Goal: Contribute content: Add original content to the website for others to see

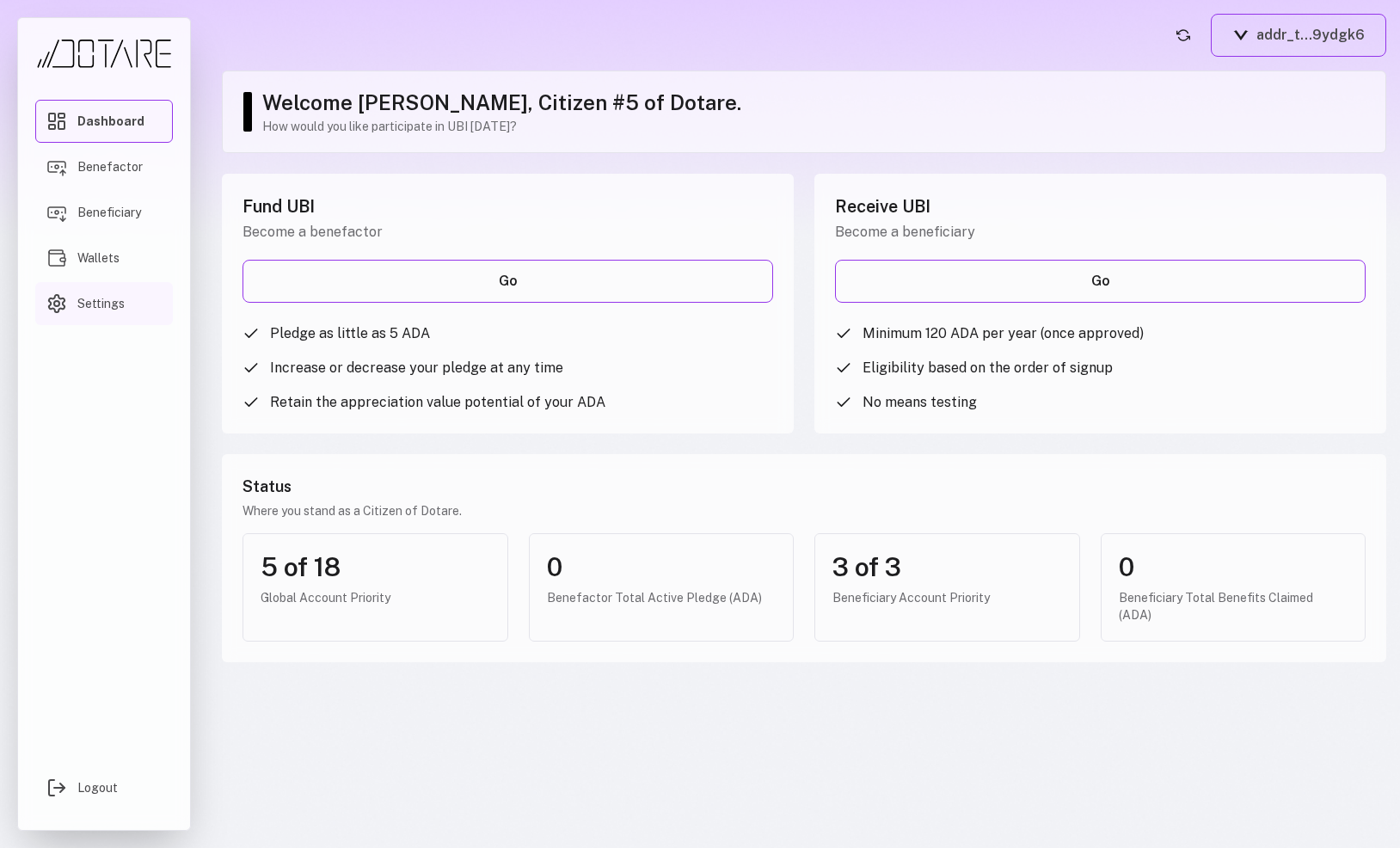
click at [104, 291] on link "Settings" at bounding box center [104, 304] width 138 height 43
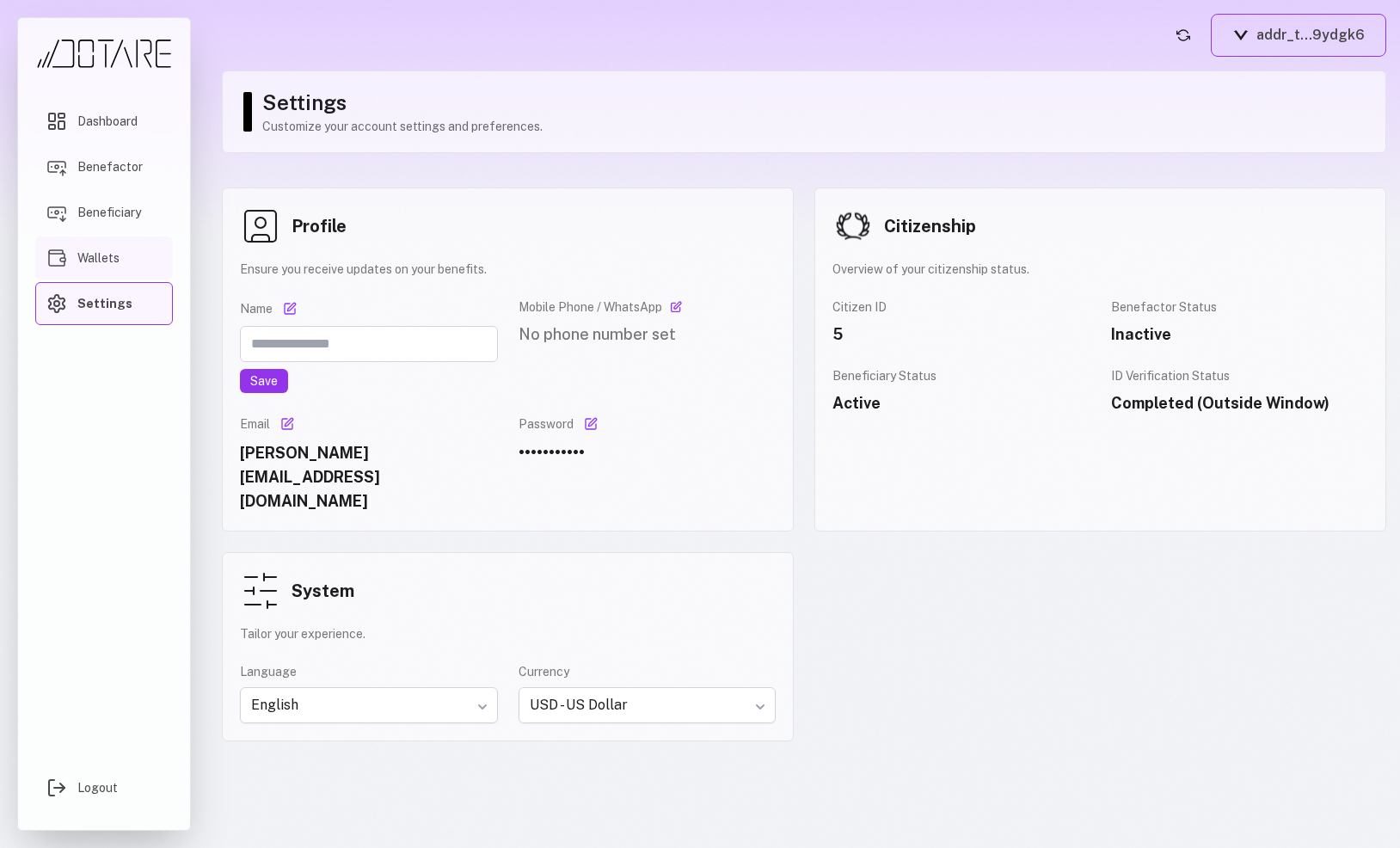
click at [131, 257] on link "Wallets" at bounding box center [104, 259] width 138 height 43
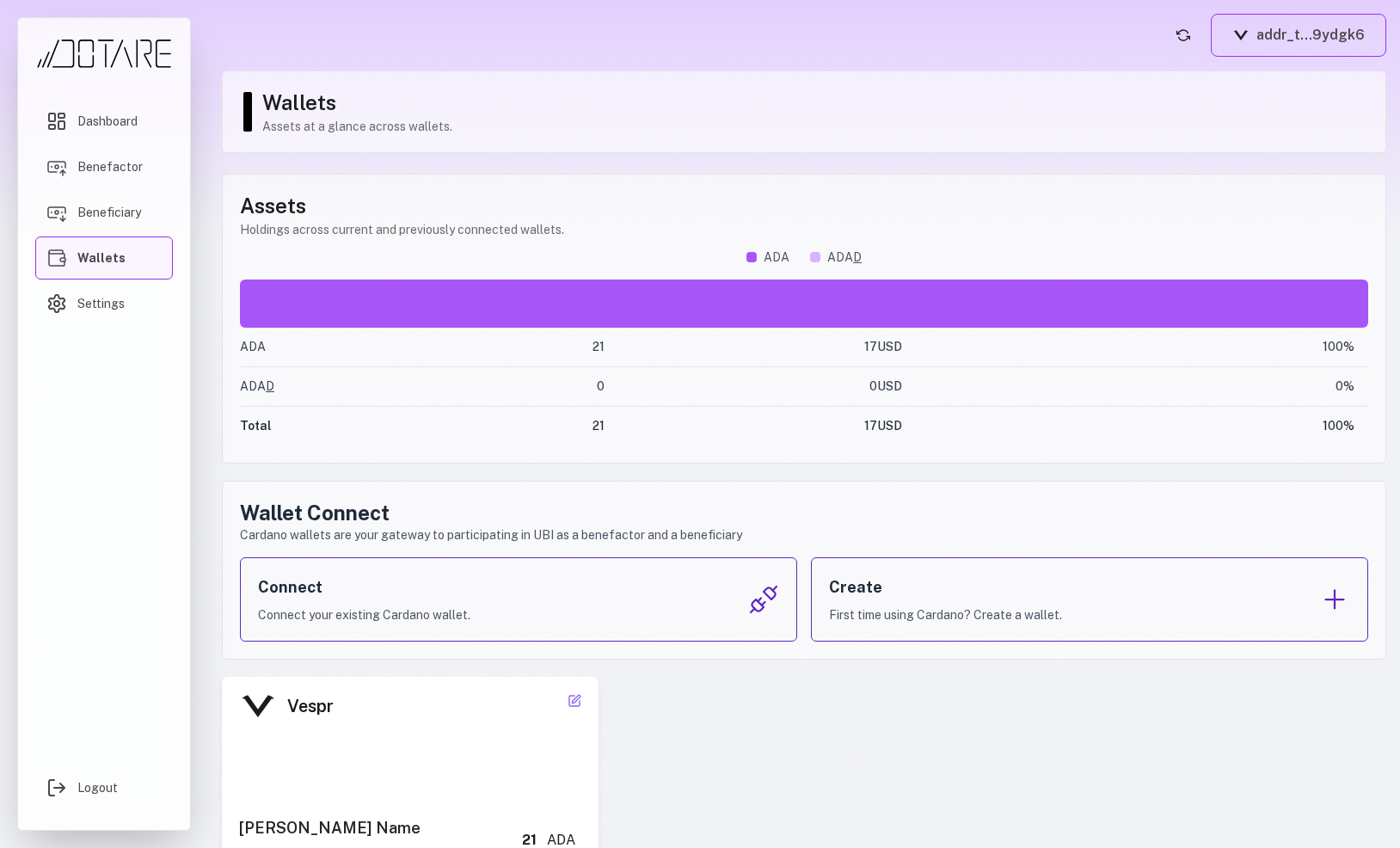
scroll to position [89, 0]
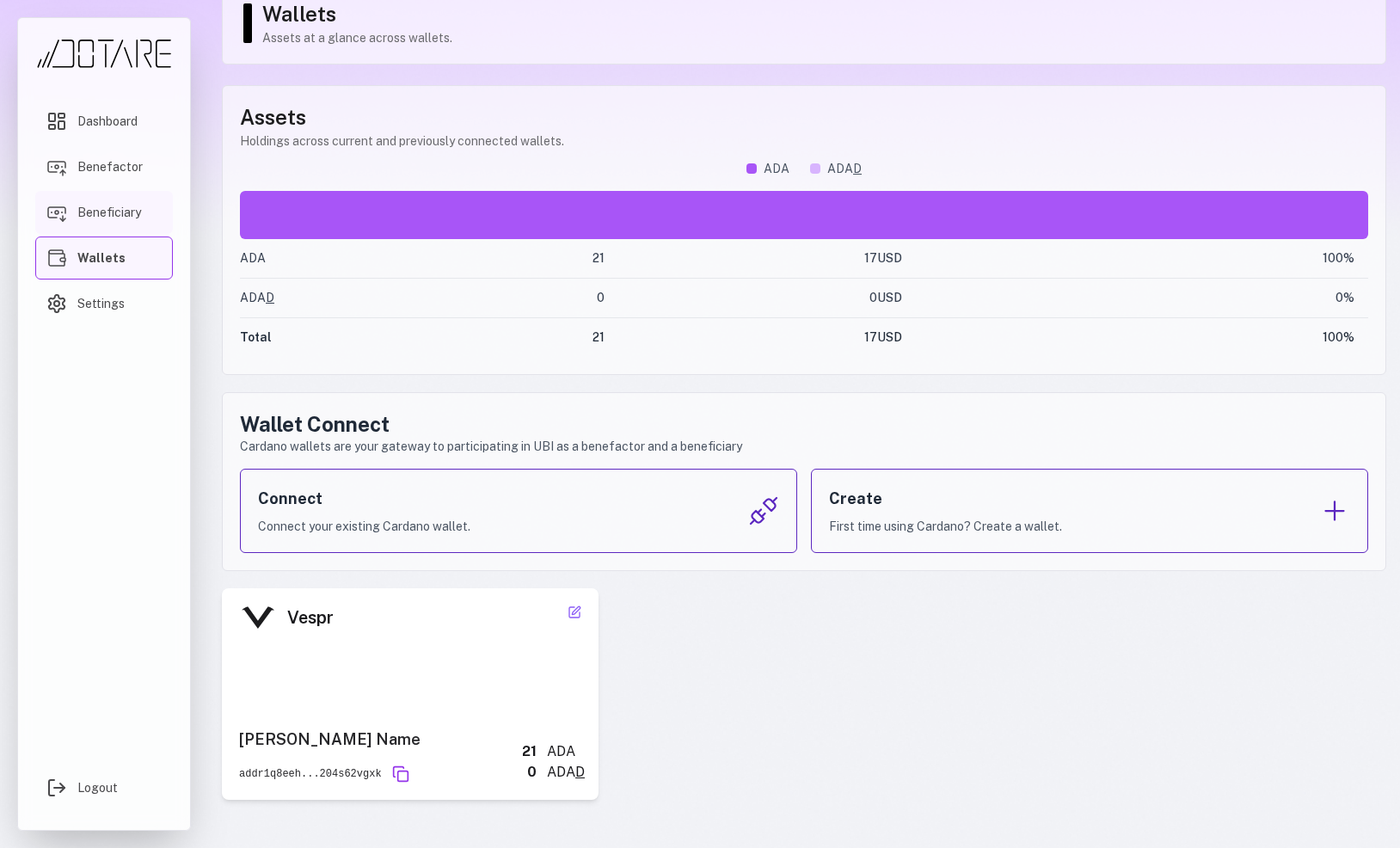
click at [110, 206] on span "Beneficiary" at bounding box center [109, 212] width 63 height 17
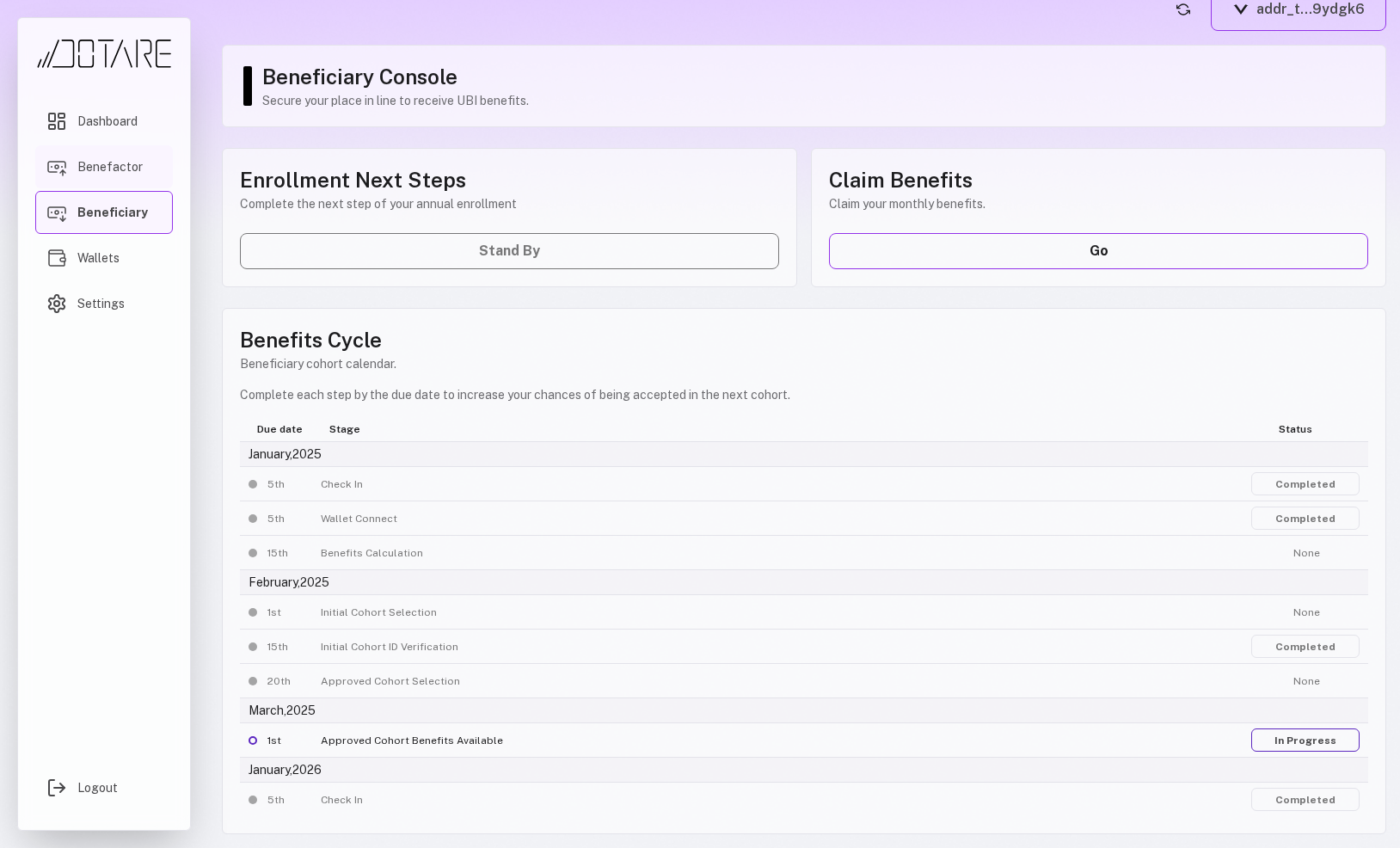
click at [137, 172] on span "Benefactor" at bounding box center [110, 167] width 65 height 17
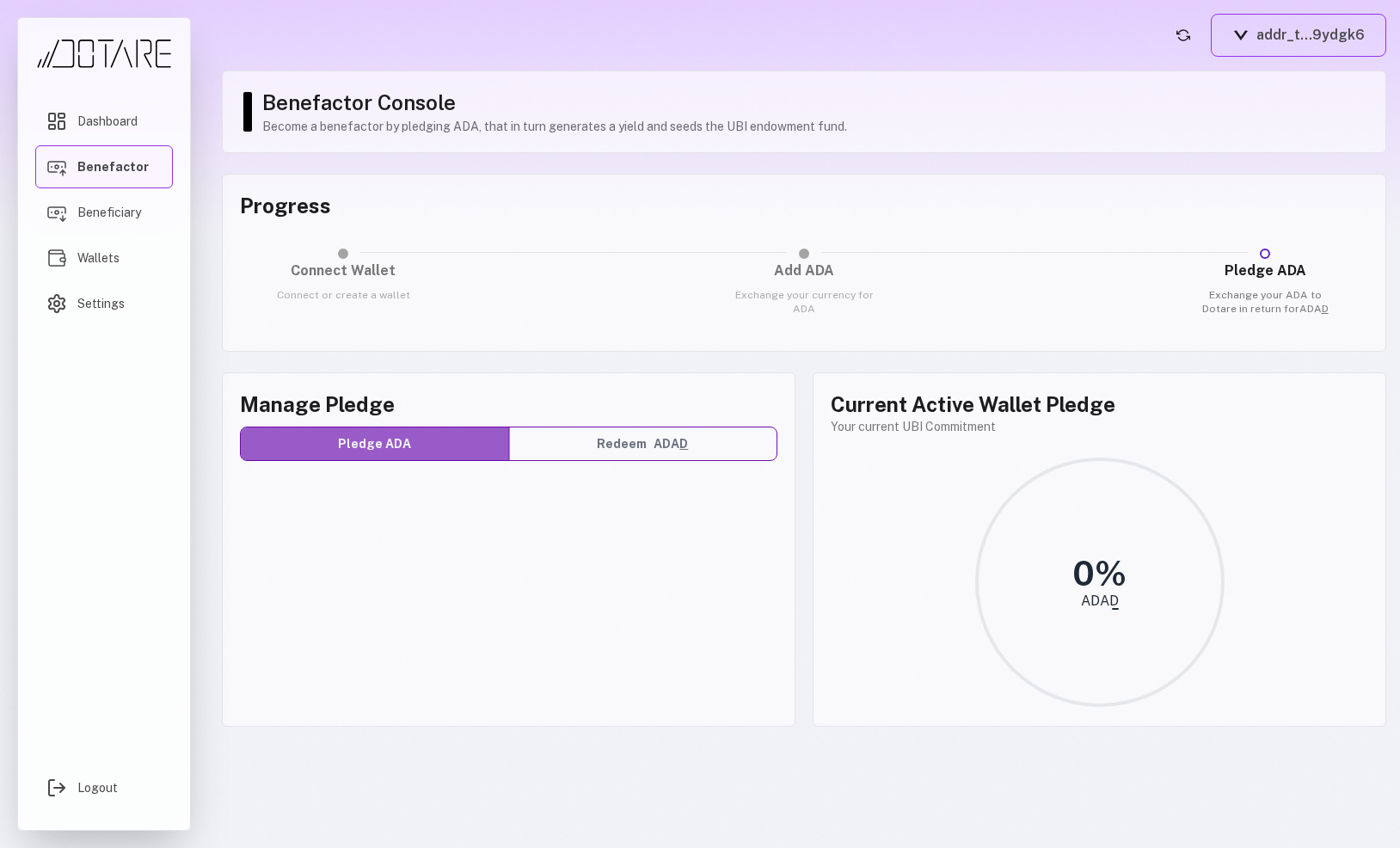
click at [531, 445] on button "Redeem ADA D" at bounding box center [643, 444] width 268 height 33
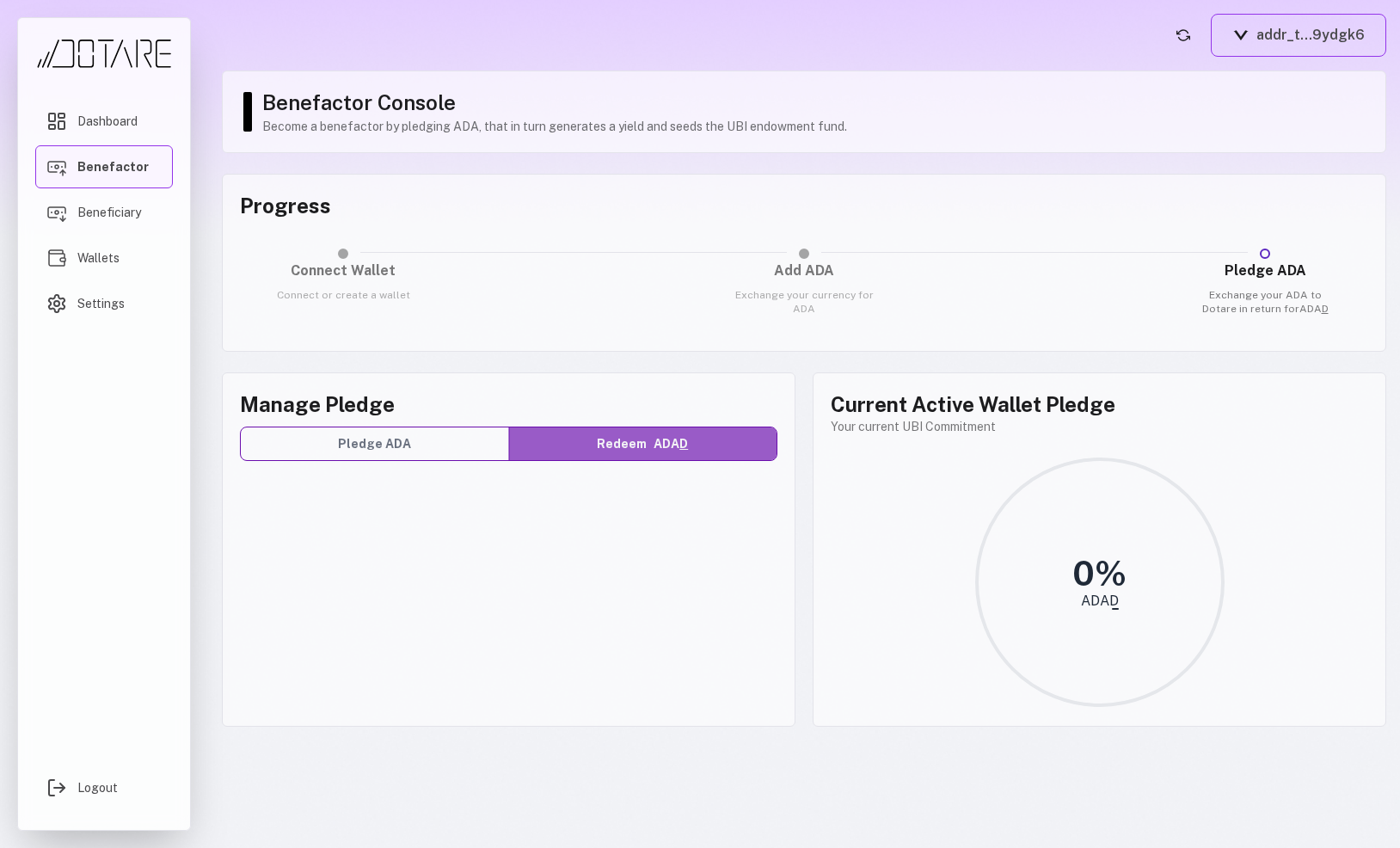
click at [464, 449] on button "Pledge ADA" at bounding box center [375, 444] width 268 height 33
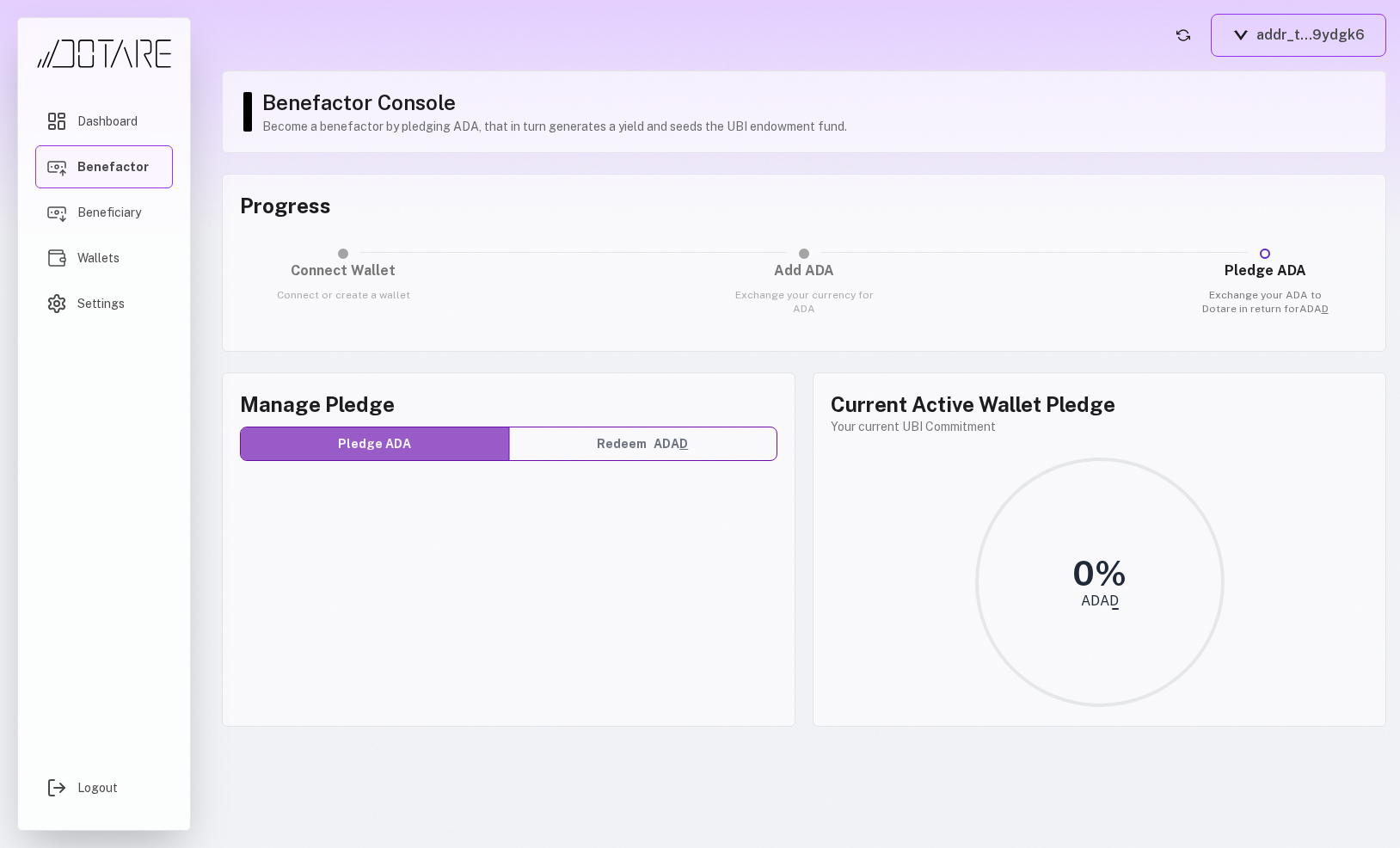
click at [282, 398] on h2 "Manage Pledge" at bounding box center [508, 404] width 537 height 27
copy h2 "Manage Pledge"
click at [1273, 44] on button "addr_t...9ydgk6" at bounding box center [1299, 36] width 176 height 43
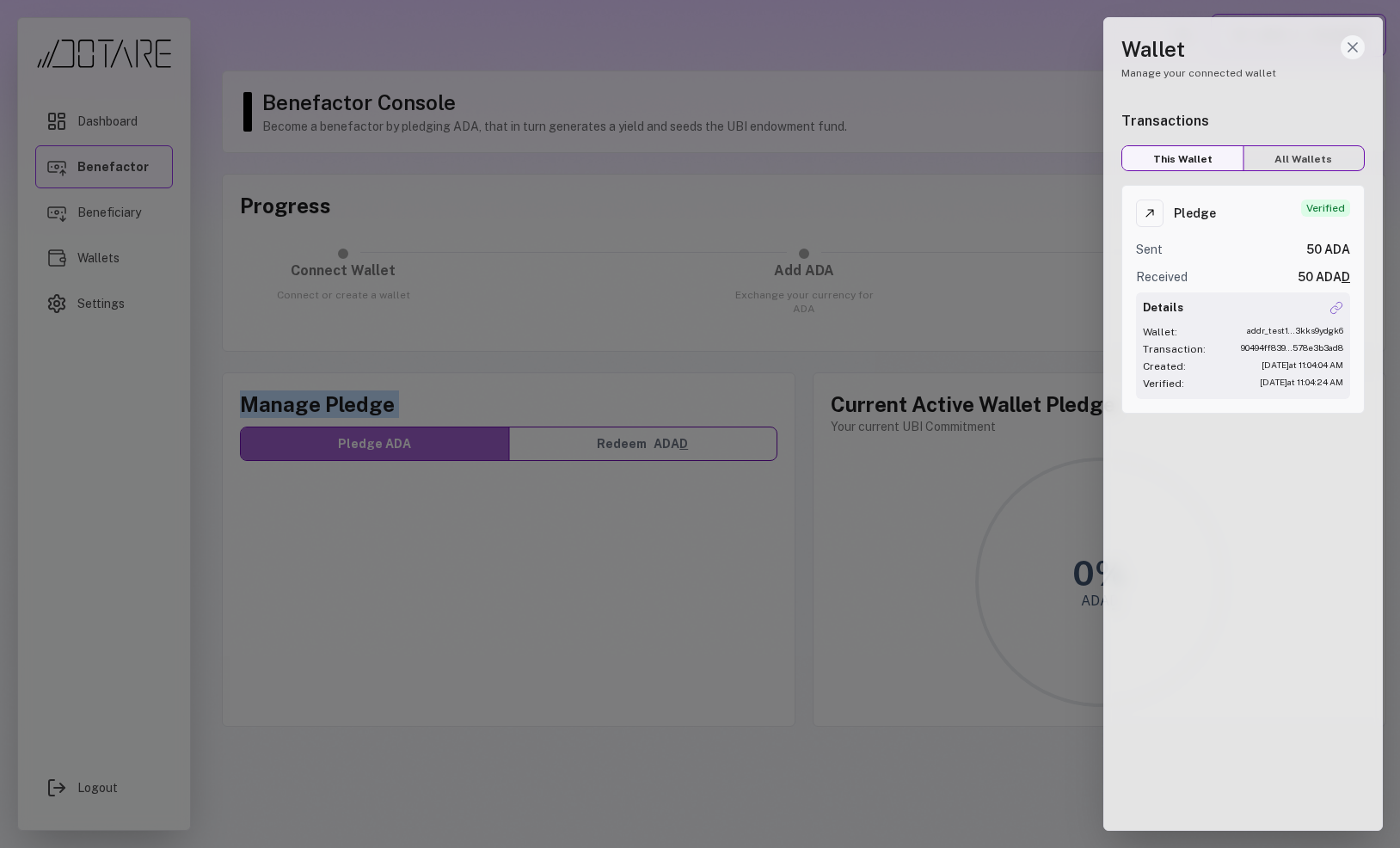
click at [1348, 46] on icon "Close wallet drawer" at bounding box center [1353, 47] width 17 height 17
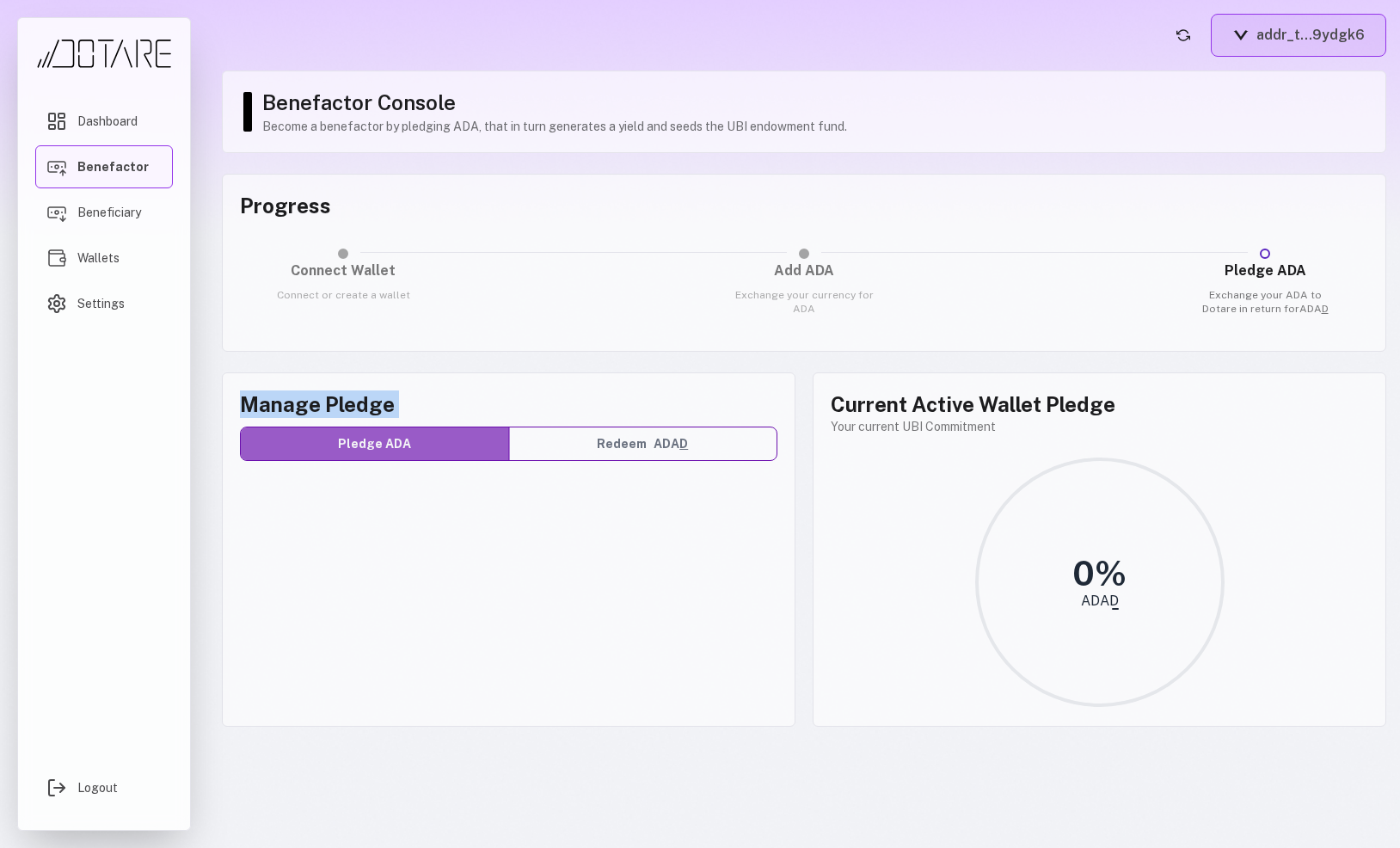
click at [1269, 40] on button "addr_t...9ydgk6" at bounding box center [1299, 36] width 176 height 43
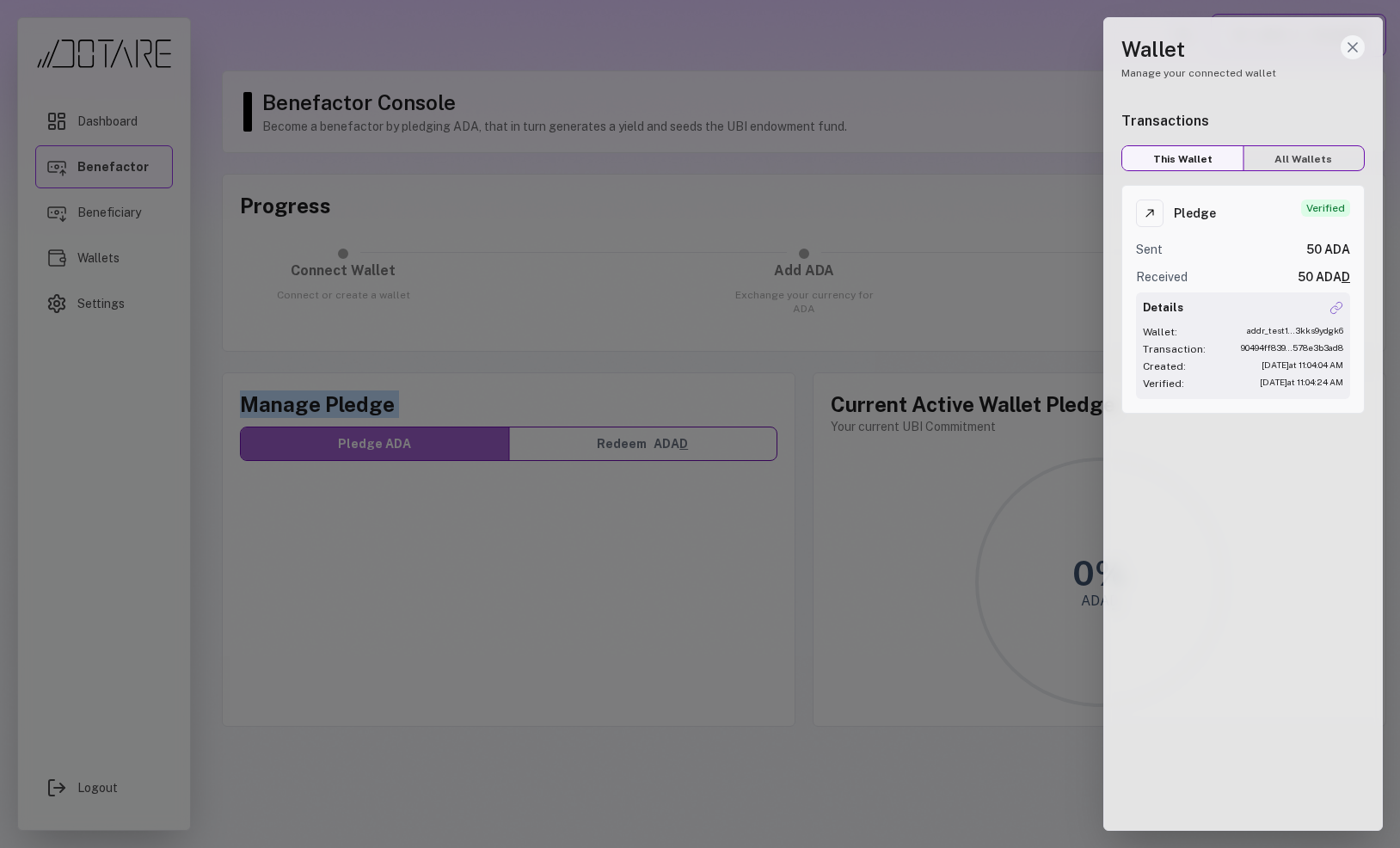
click at [1354, 49] on line "Close wallet drawer" at bounding box center [1352, 47] width 8 height 8
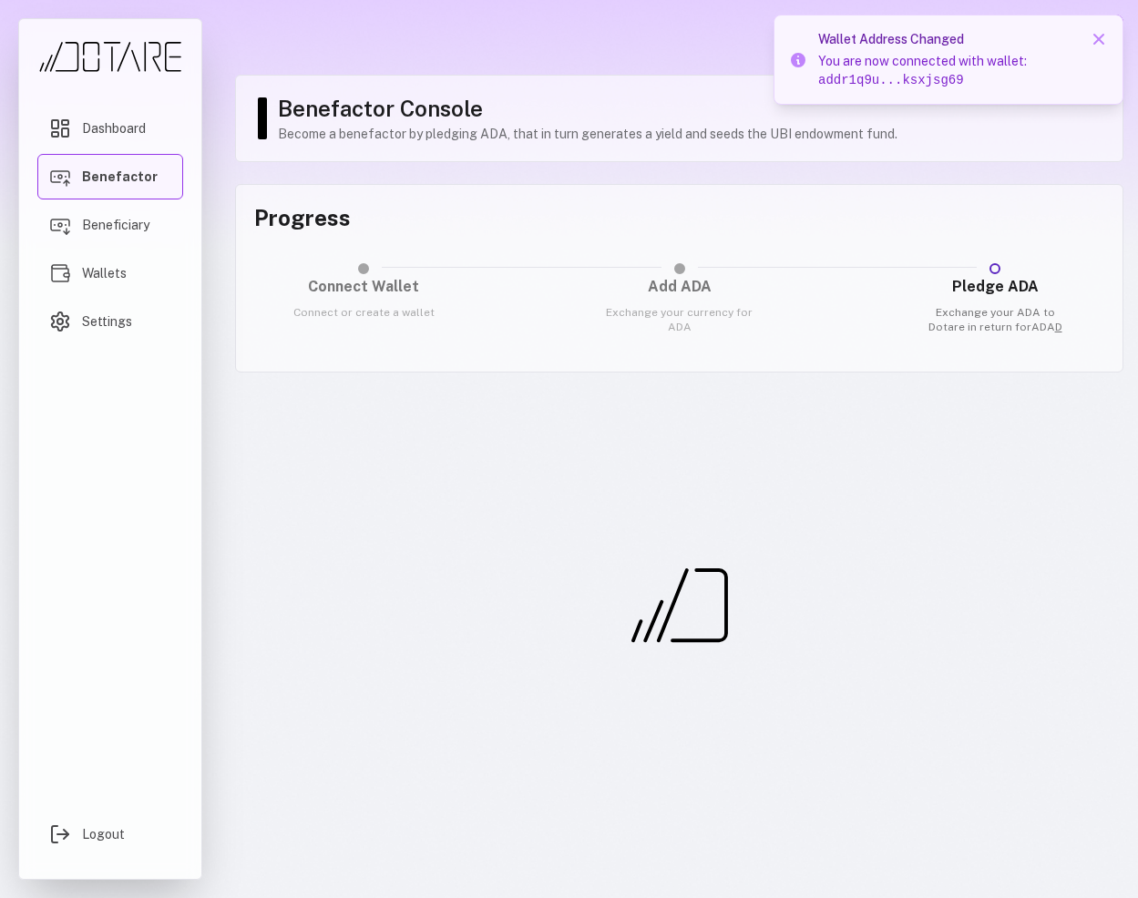
click at [1108, 37] on div "Wallet Address Changed You are now connected with wallet: addr1q9u...ksxjsg69 D…" at bounding box center [948, 60] width 350 height 90
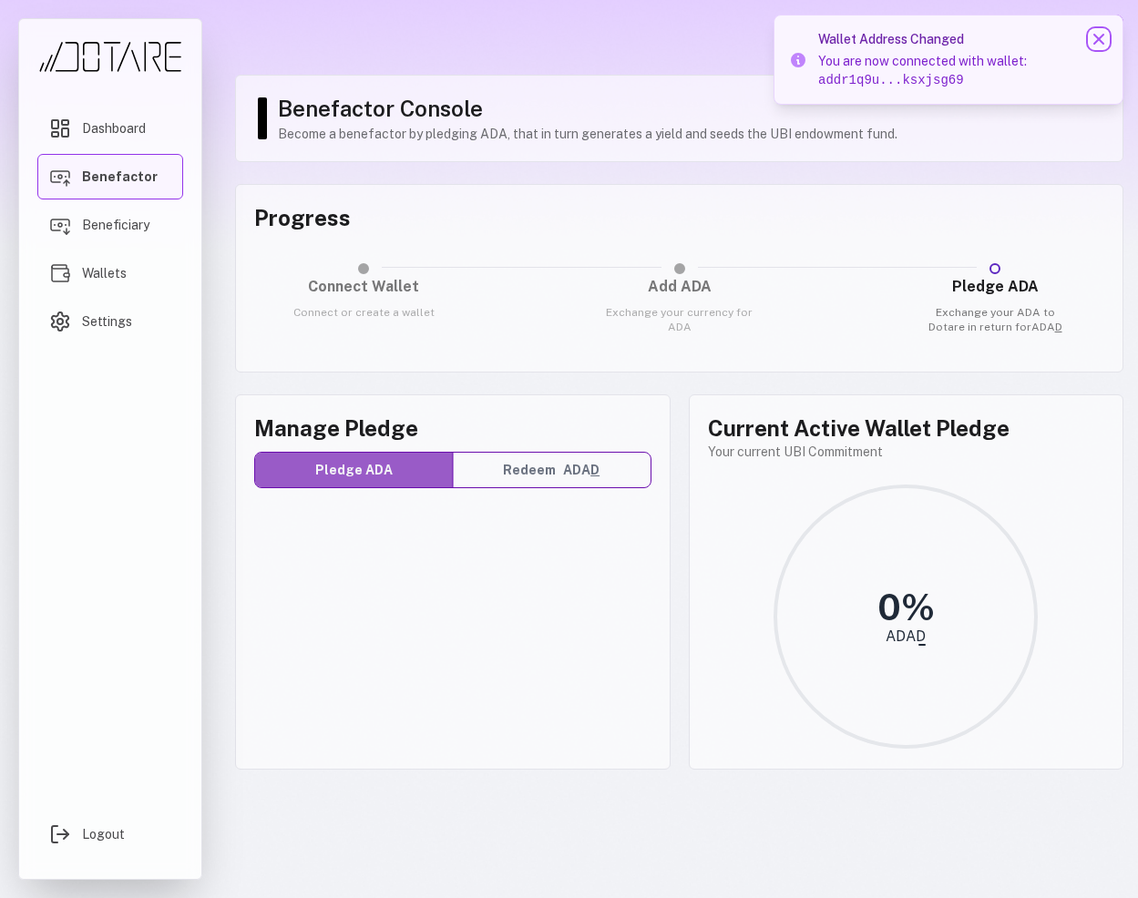
click at [1094, 39] on icon at bounding box center [1099, 39] width 18 height 18
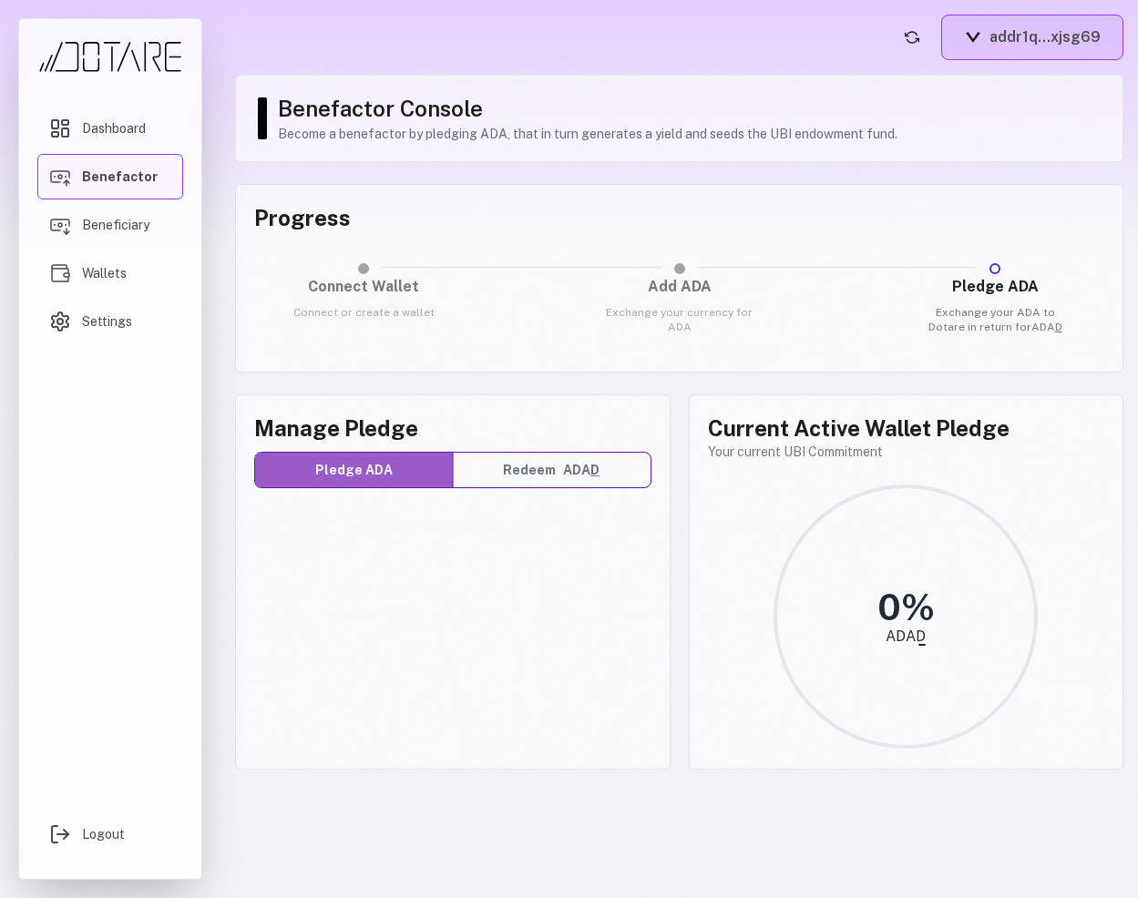
click at [1084, 41] on button "addr1q...xjsg69" at bounding box center [1032, 38] width 182 height 46
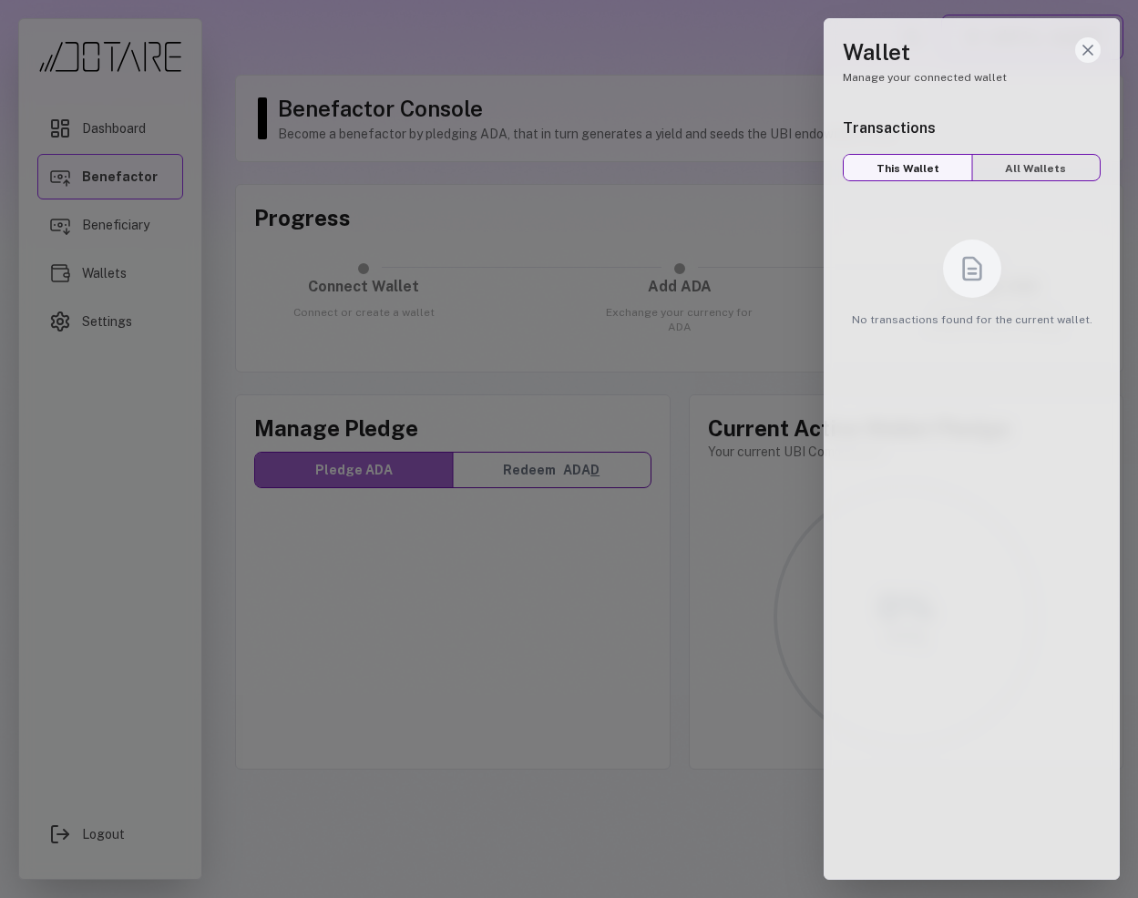
click at [1093, 48] on icon "Close wallet drawer" at bounding box center [1088, 50] width 18 height 18
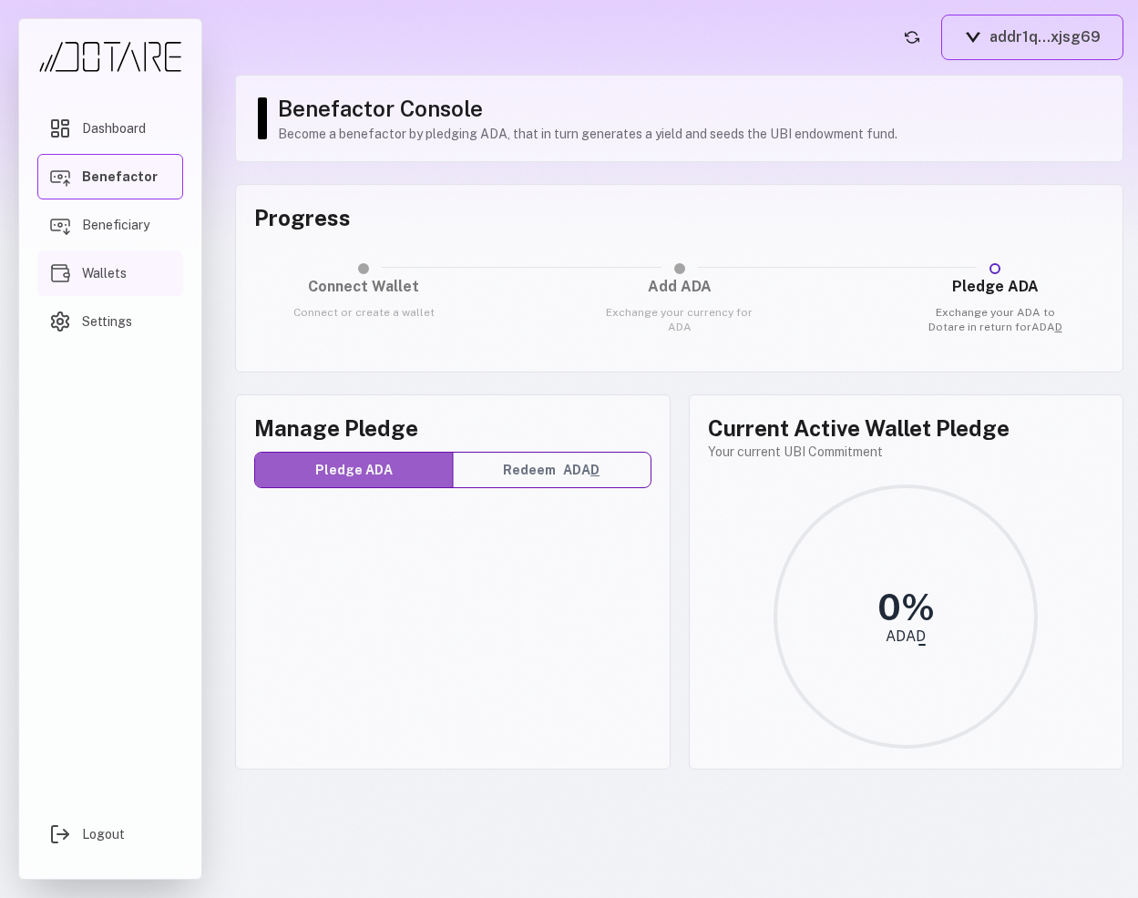
click at [97, 279] on span "Wallets" at bounding box center [104, 273] width 45 height 18
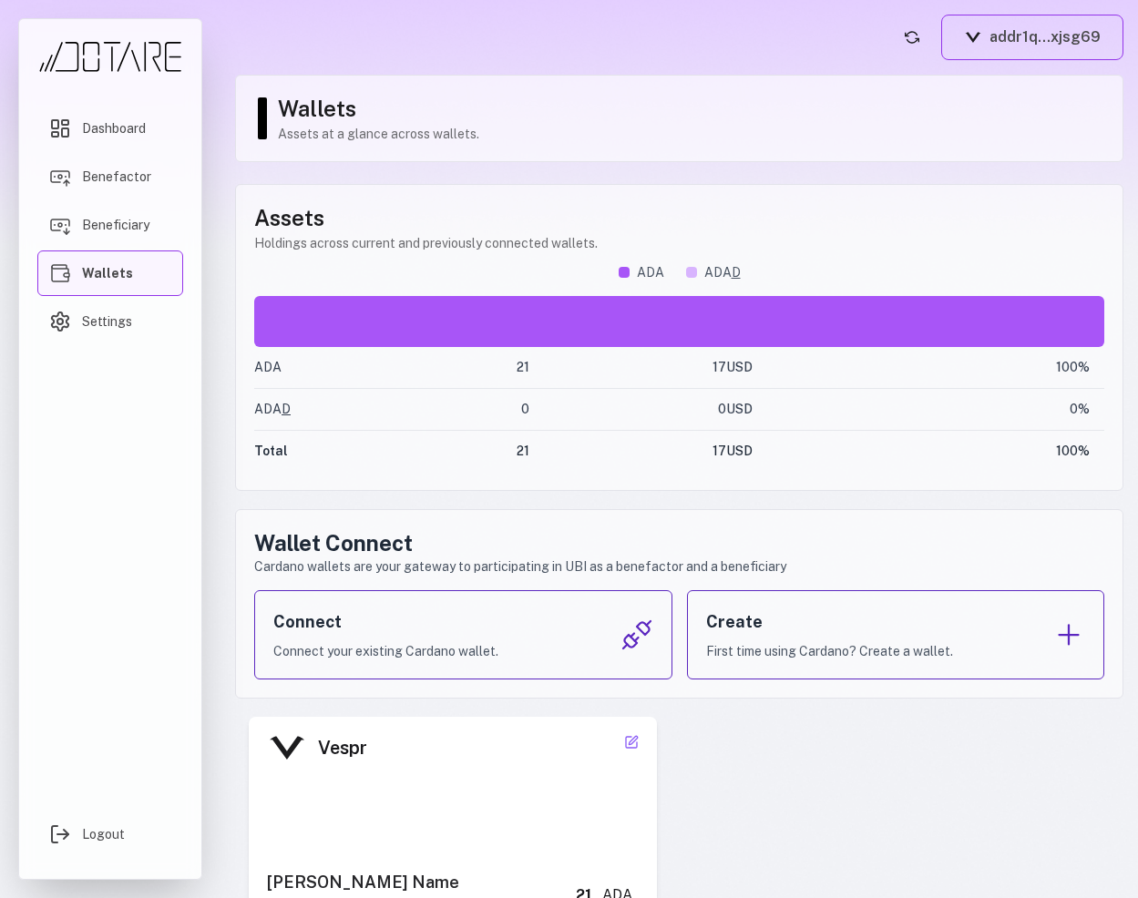
scroll to position [99, 0]
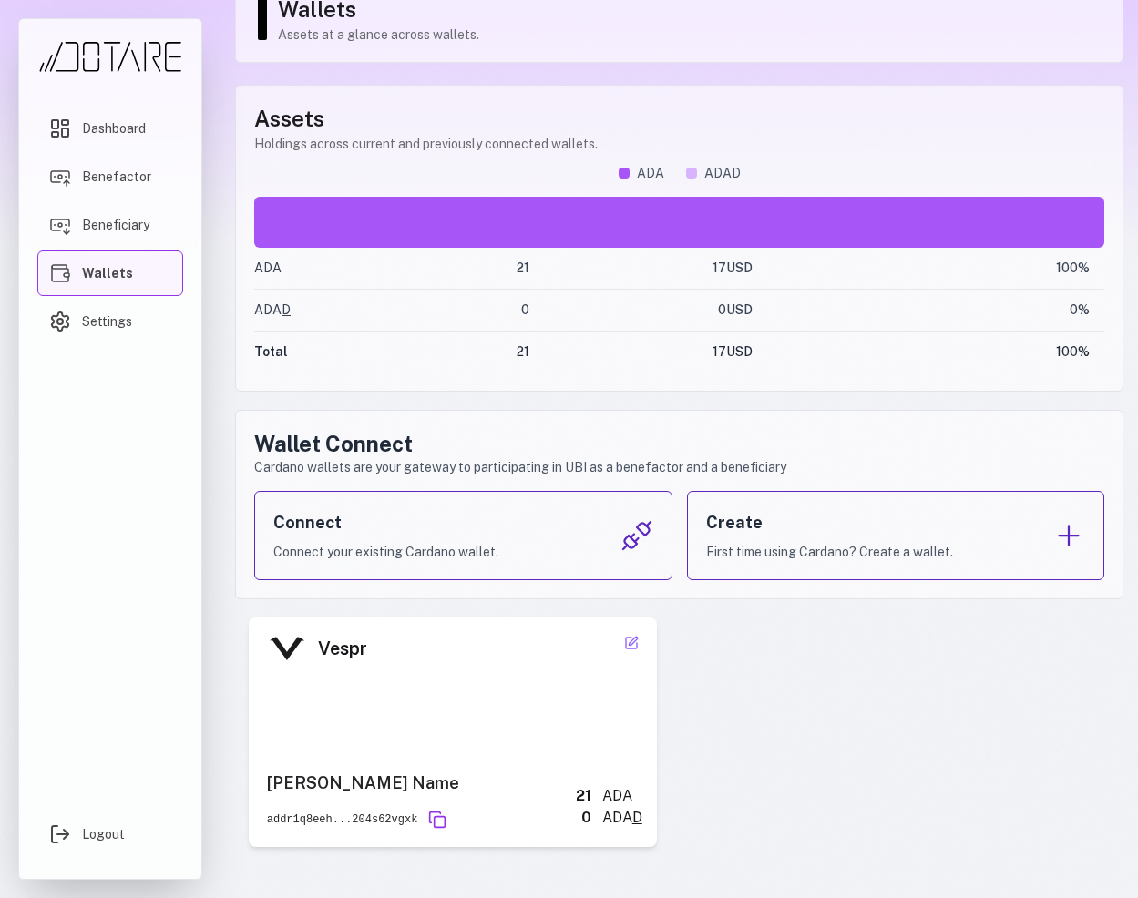
click at [635, 629] on div "Vespr Nick Name addr1q8eeh...204s62vgxk 21 ADA 0 ADA D" at bounding box center [453, 733] width 408 height 230
click at [633, 643] on icon at bounding box center [631, 643] width 15 height 15
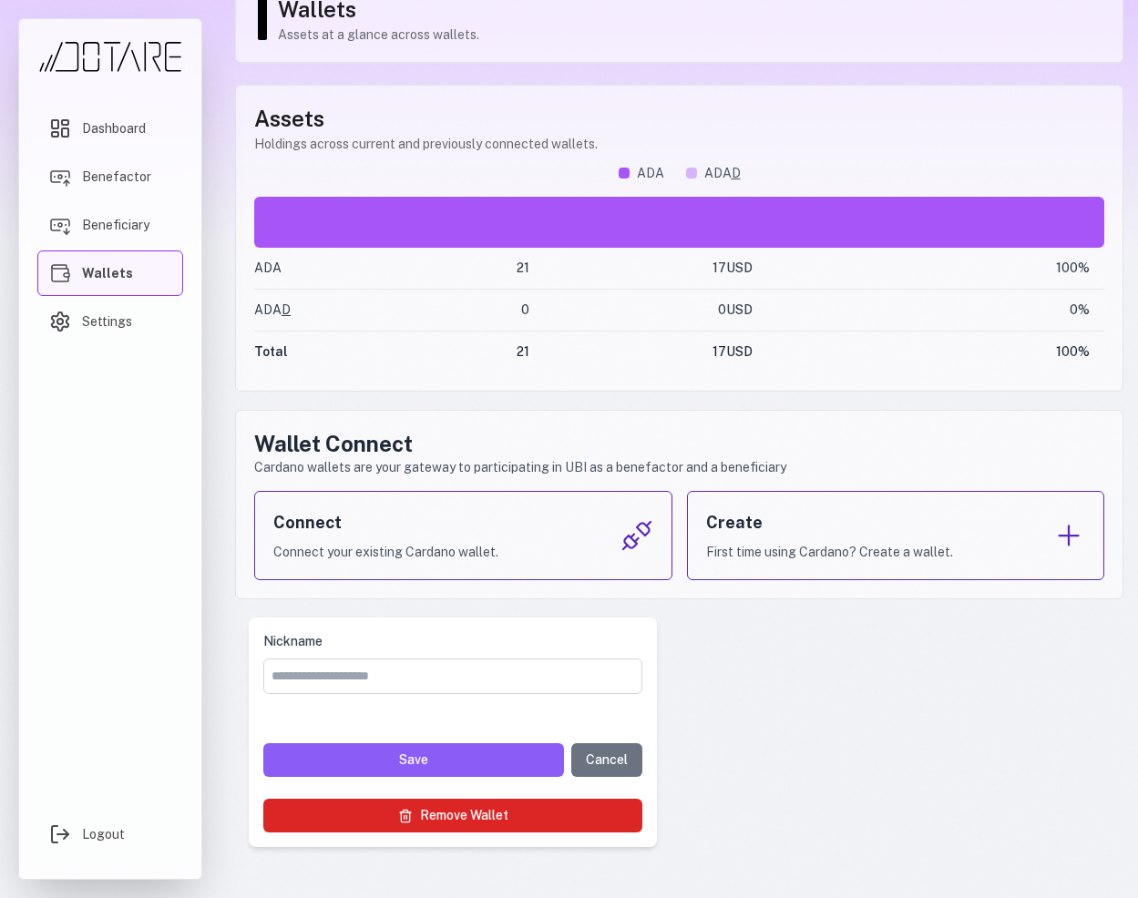
click at [552, 823] on button "Remove Wallet" at bounding box center [452, 816] width 379 height 34
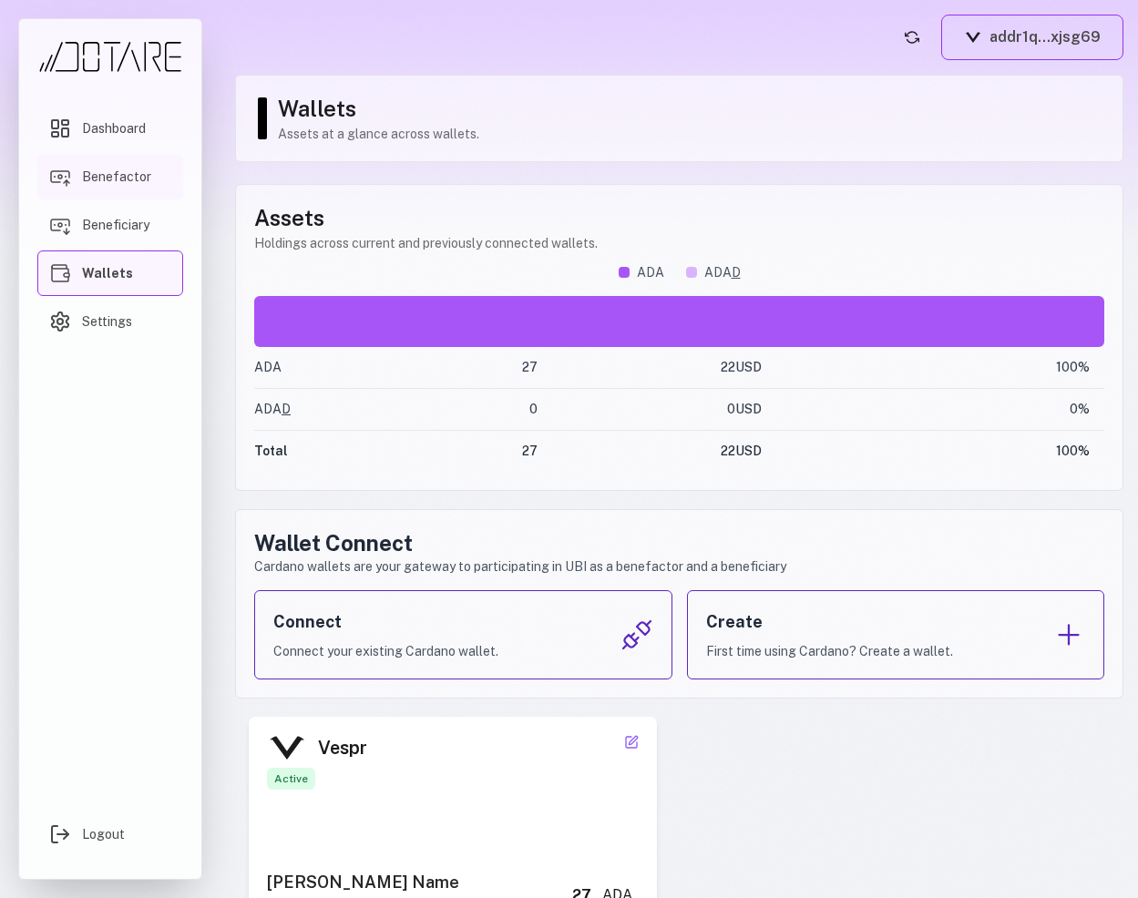
click at [126, 181] on span "Benefactor" at bounding box center [116, 177] width 69 height 18
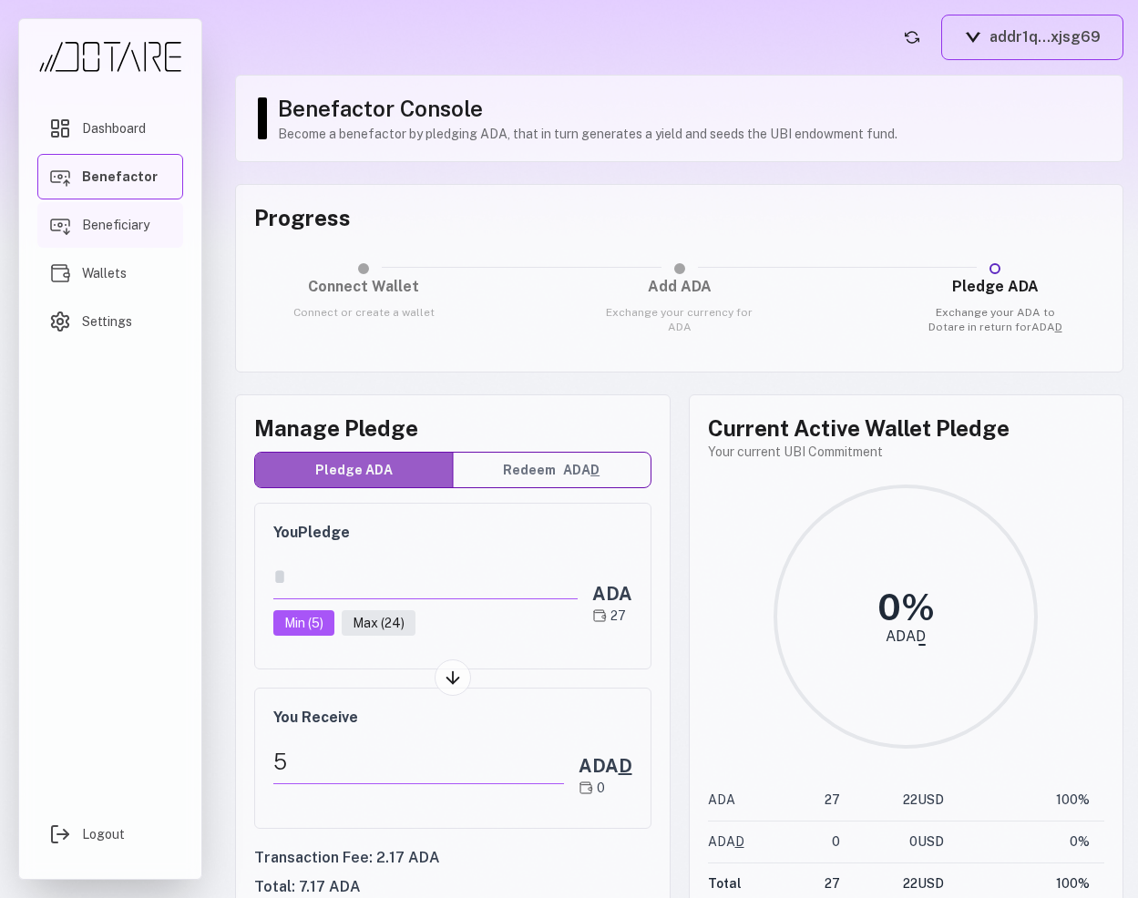
click at [120, 226] on span "Beneficiary" at bounding box center [115, 225] width 67 height 18
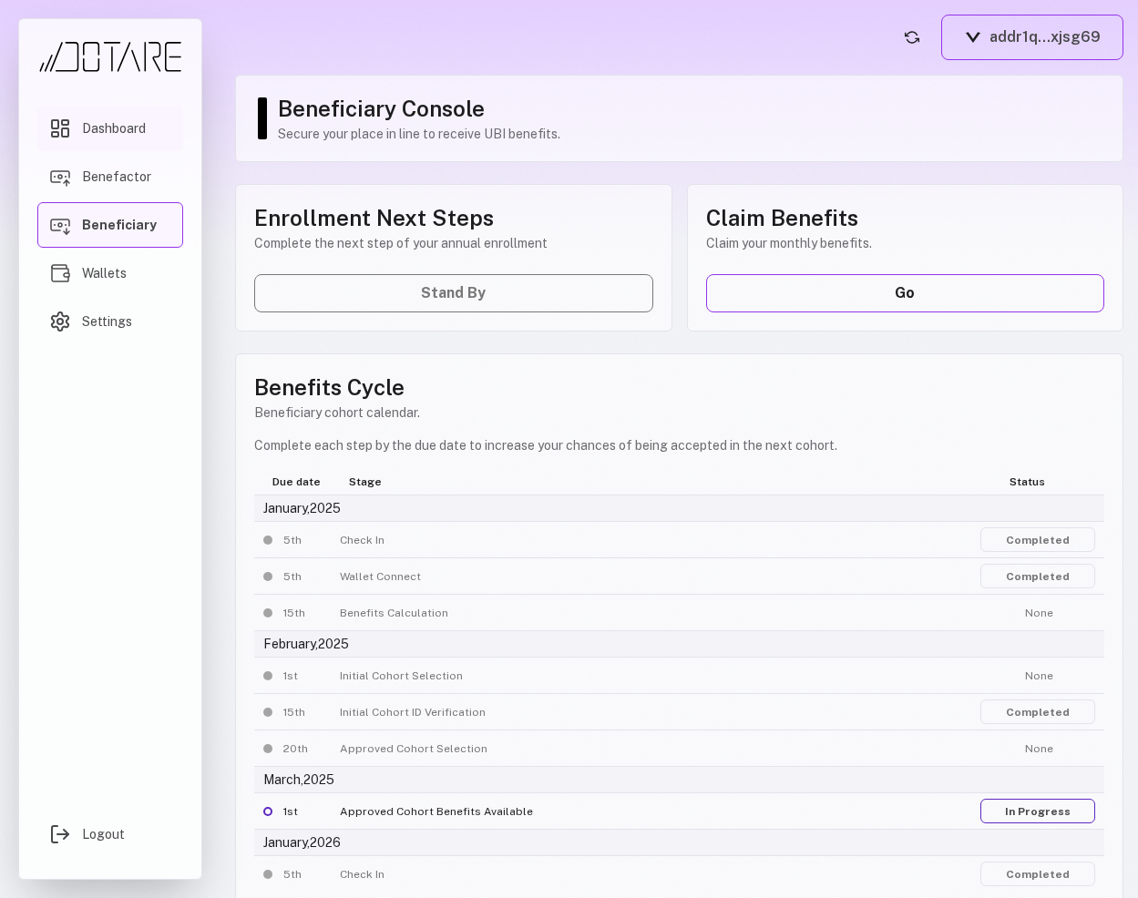
click at [126, 136] on span "Dashboard" at bounding box center [114, 128] width 64 height 18
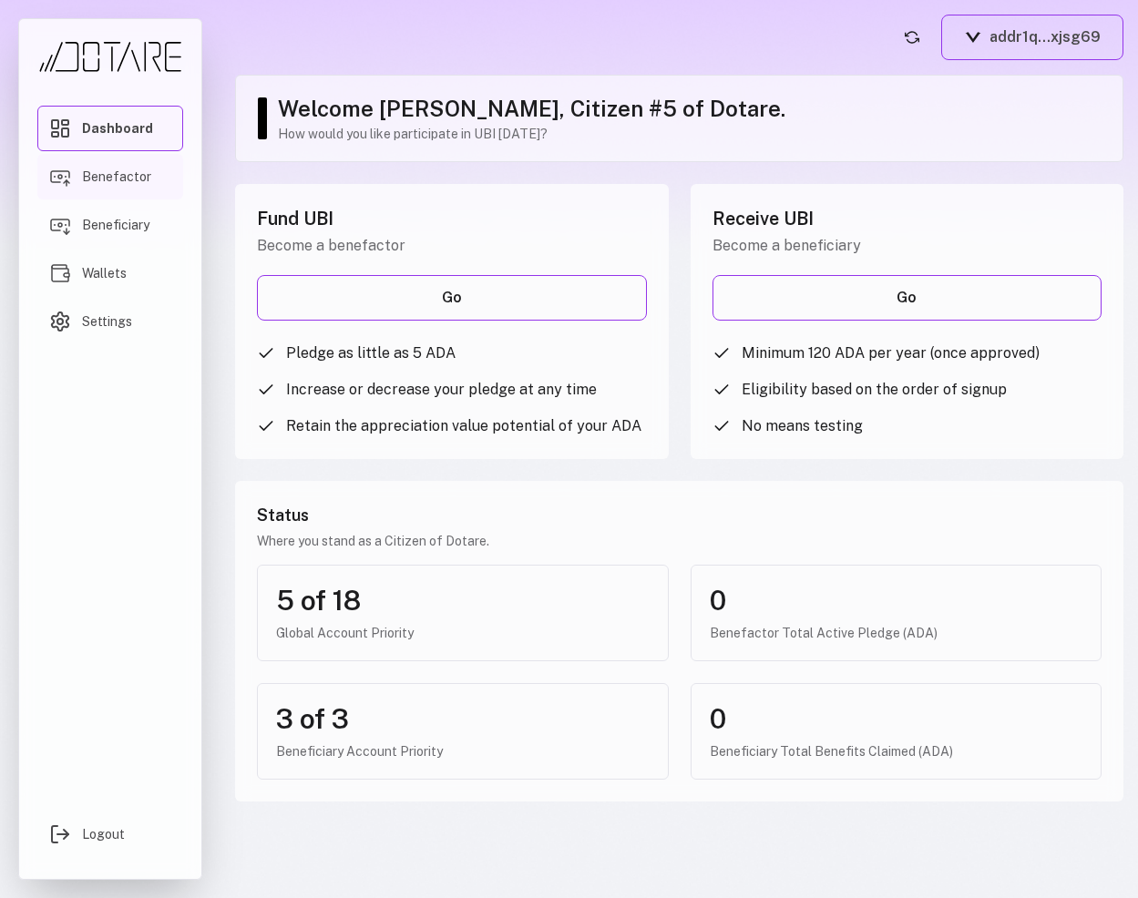
click at [122, 162] on link "Benefactor" at bounding box center [110, 177] width 146 height 46
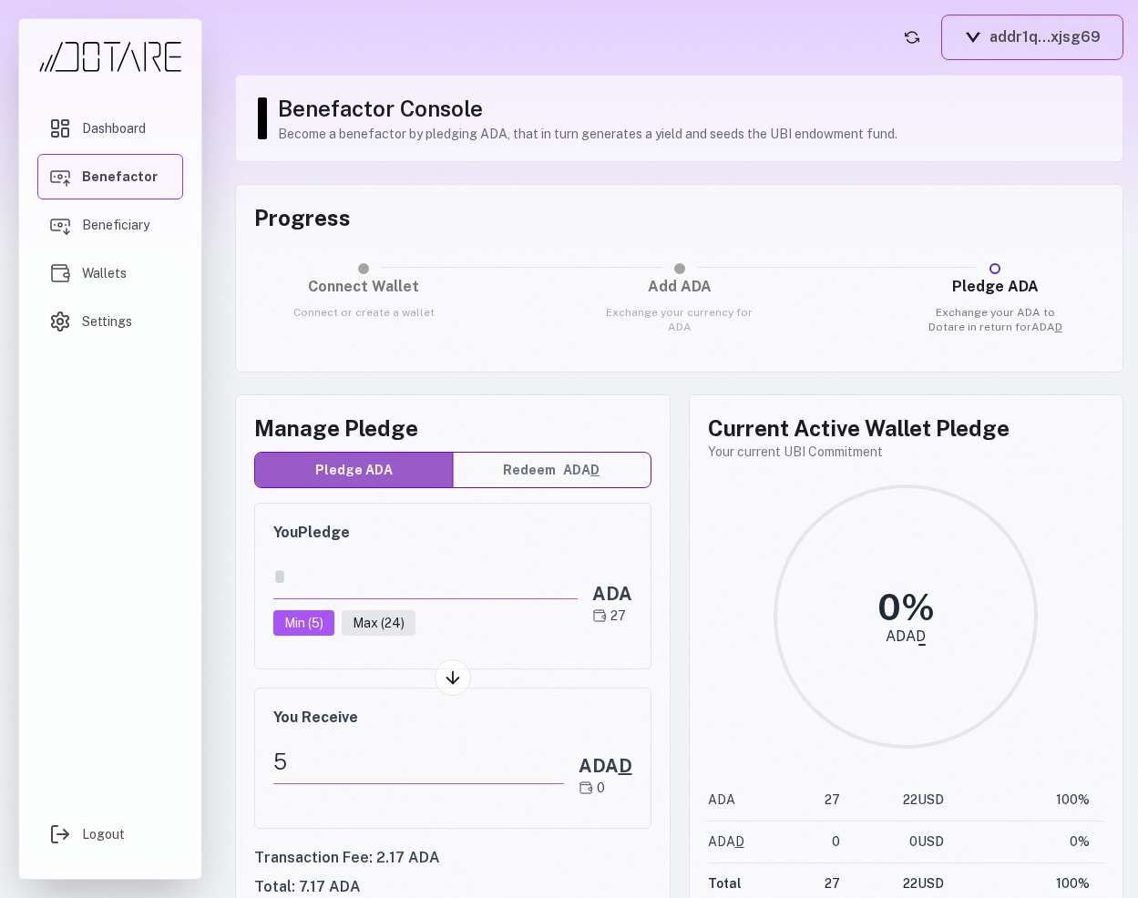
scroll to position [90, 0]
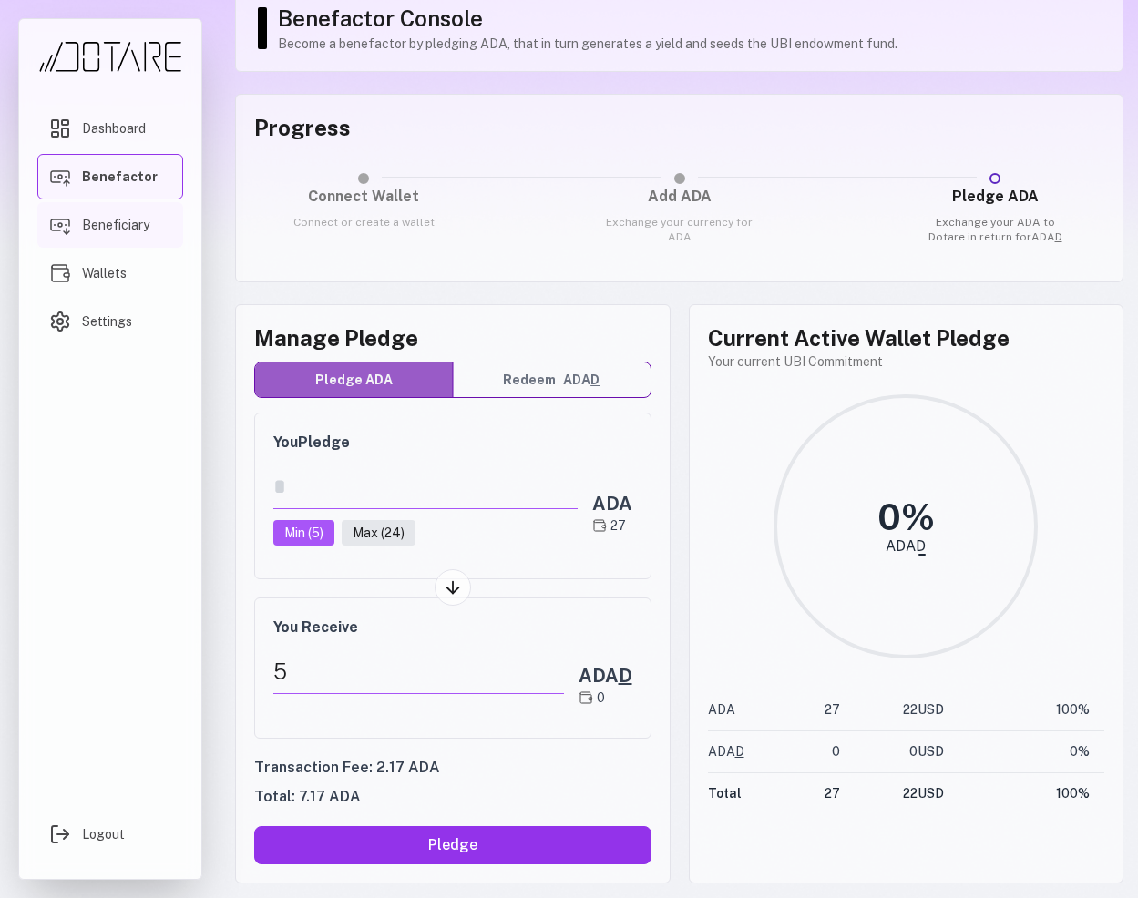
click at [107, 217] on span "Beneficiary" at bounding box center [115, 225] width 67 height 18
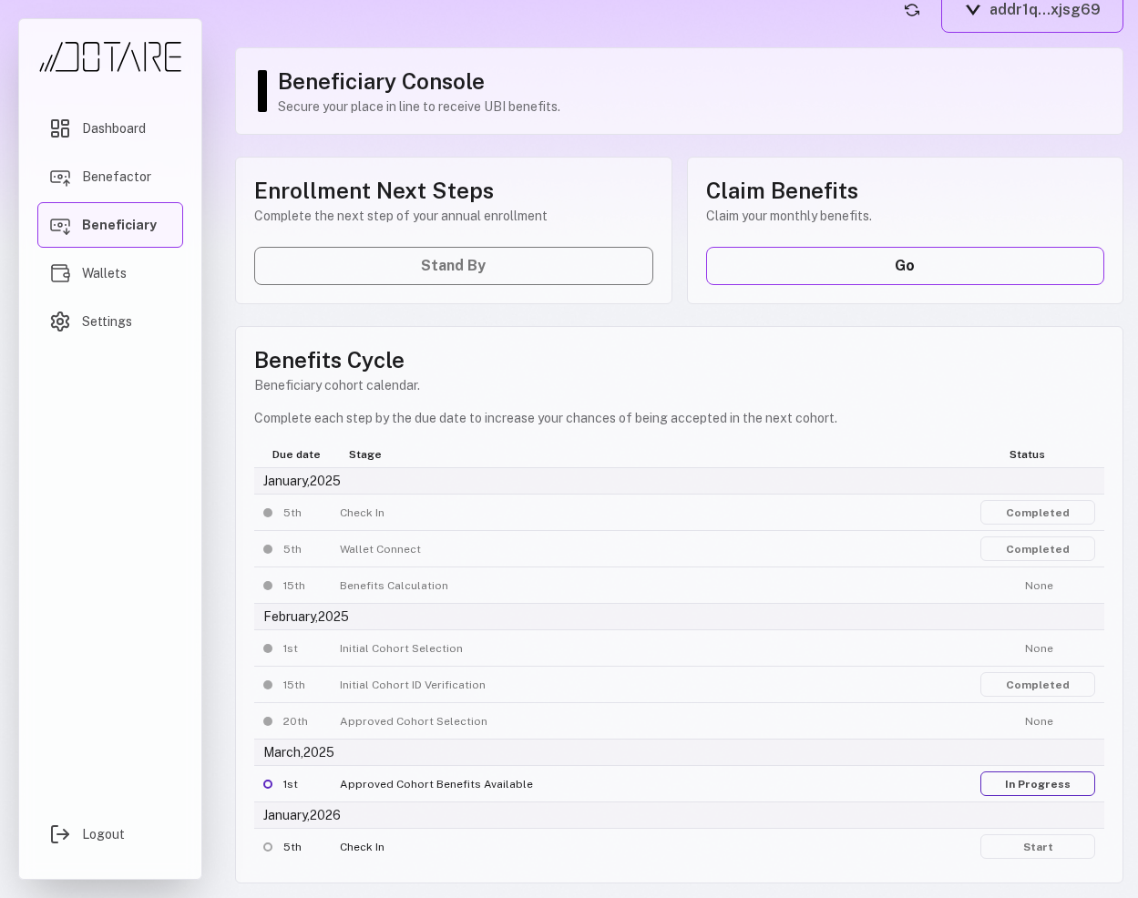
scroll to position [27, 0]
click at [741, 248] on link "Go" at bounding box center [905, 266] width 399 height 38
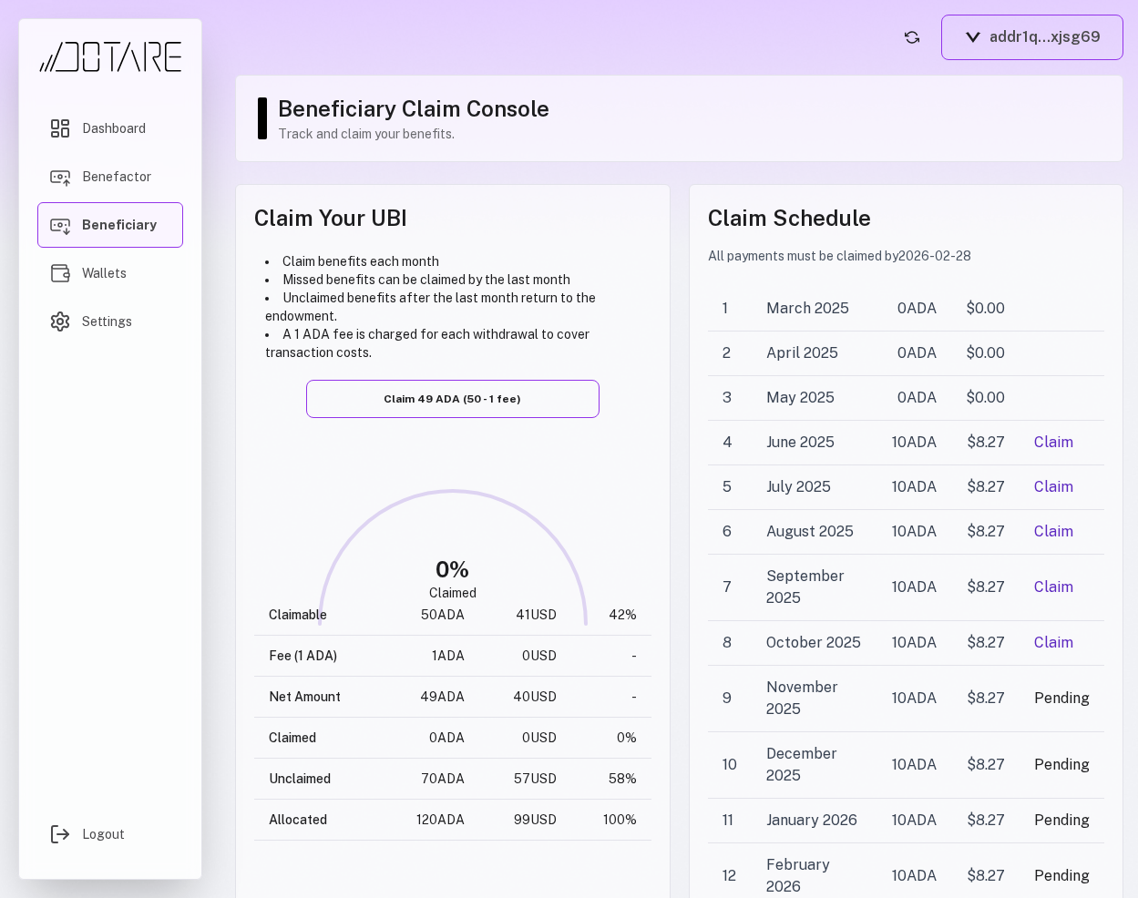
scroll to position [15, 0]
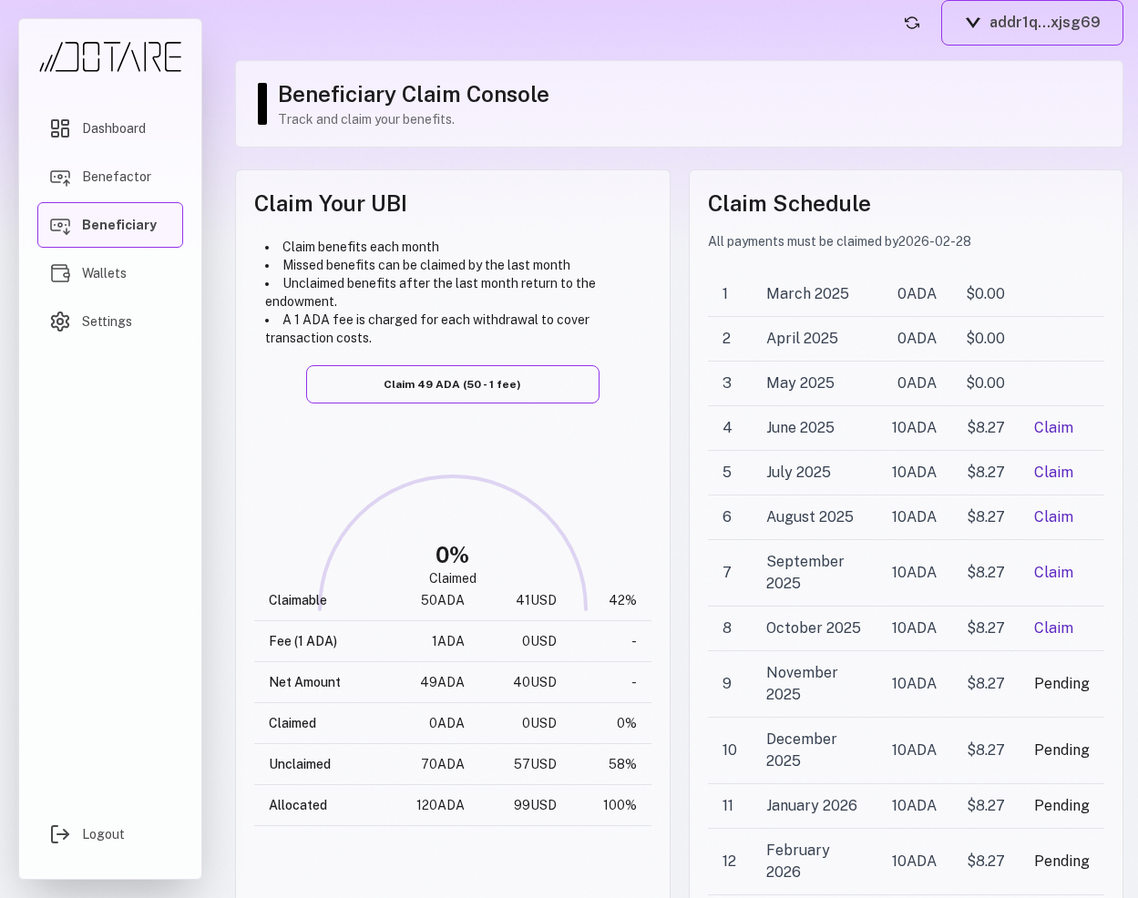
click at [292, 639] on td "Fee (1 ADA)" at bounding box center [318, 641] width 128 height 41
copy td "Fee (1 ADA)"
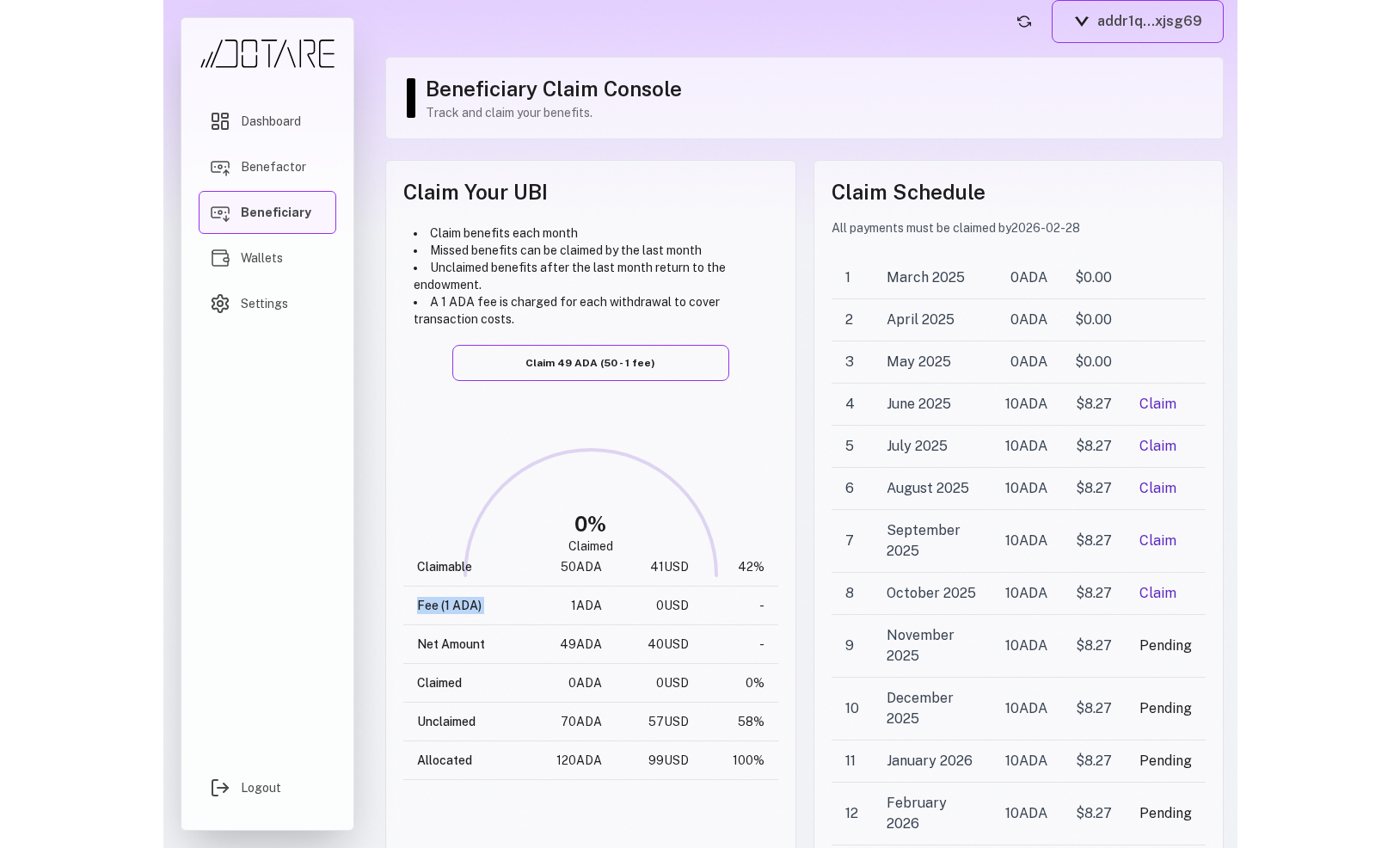
scroll to position [0, 0]
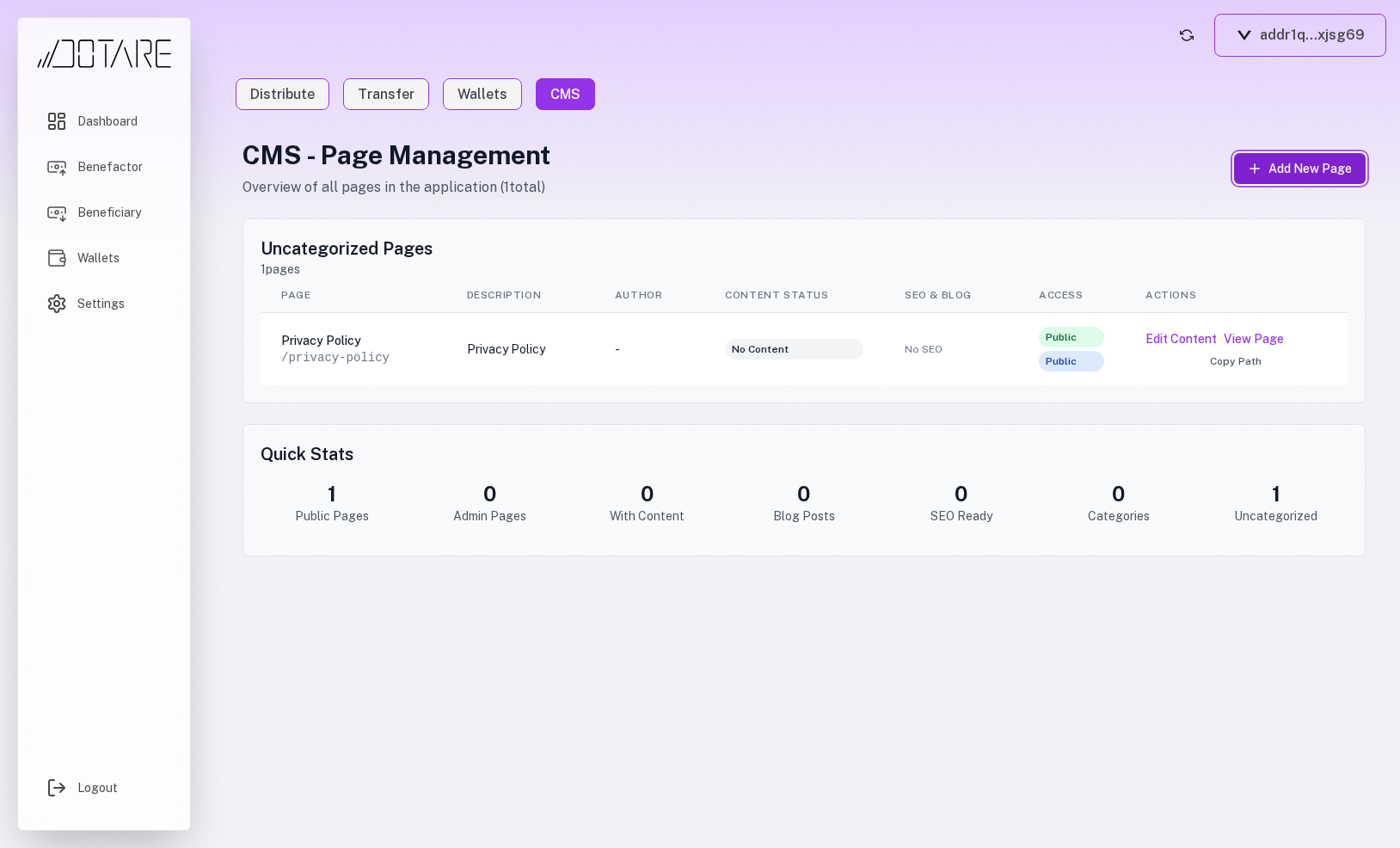
click at [1251, 178] on button "Add New Page" at bounding box center [1299, 168] width 131 height 31
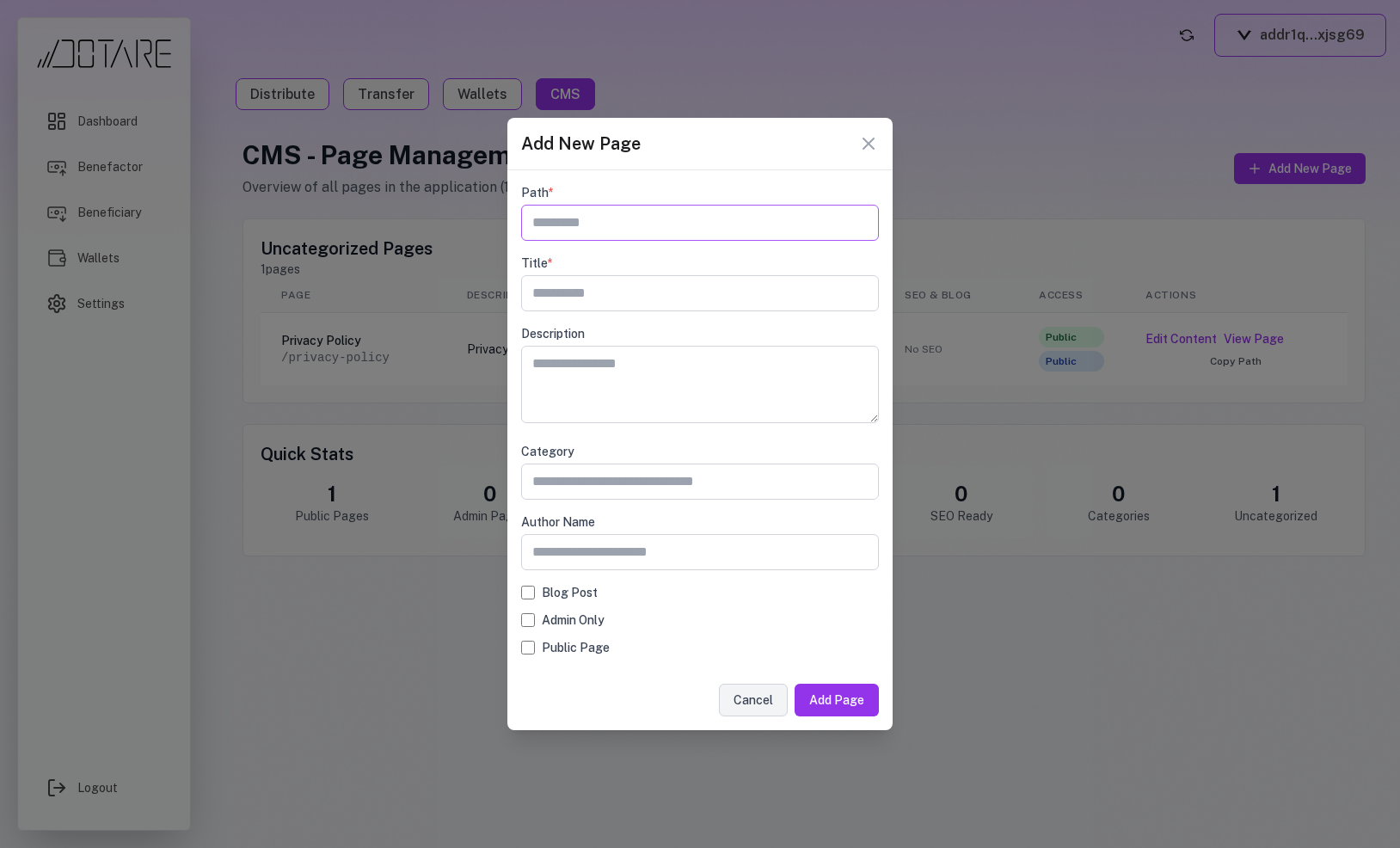
click at [643, 219] on input "text" at bounding box center [700, 223] width 358 height 36
type input "*****"
type input "****"
type textarea "*********"
click at [605, 482] on input "text" at bounding box center [700, 482] width 358 height 36
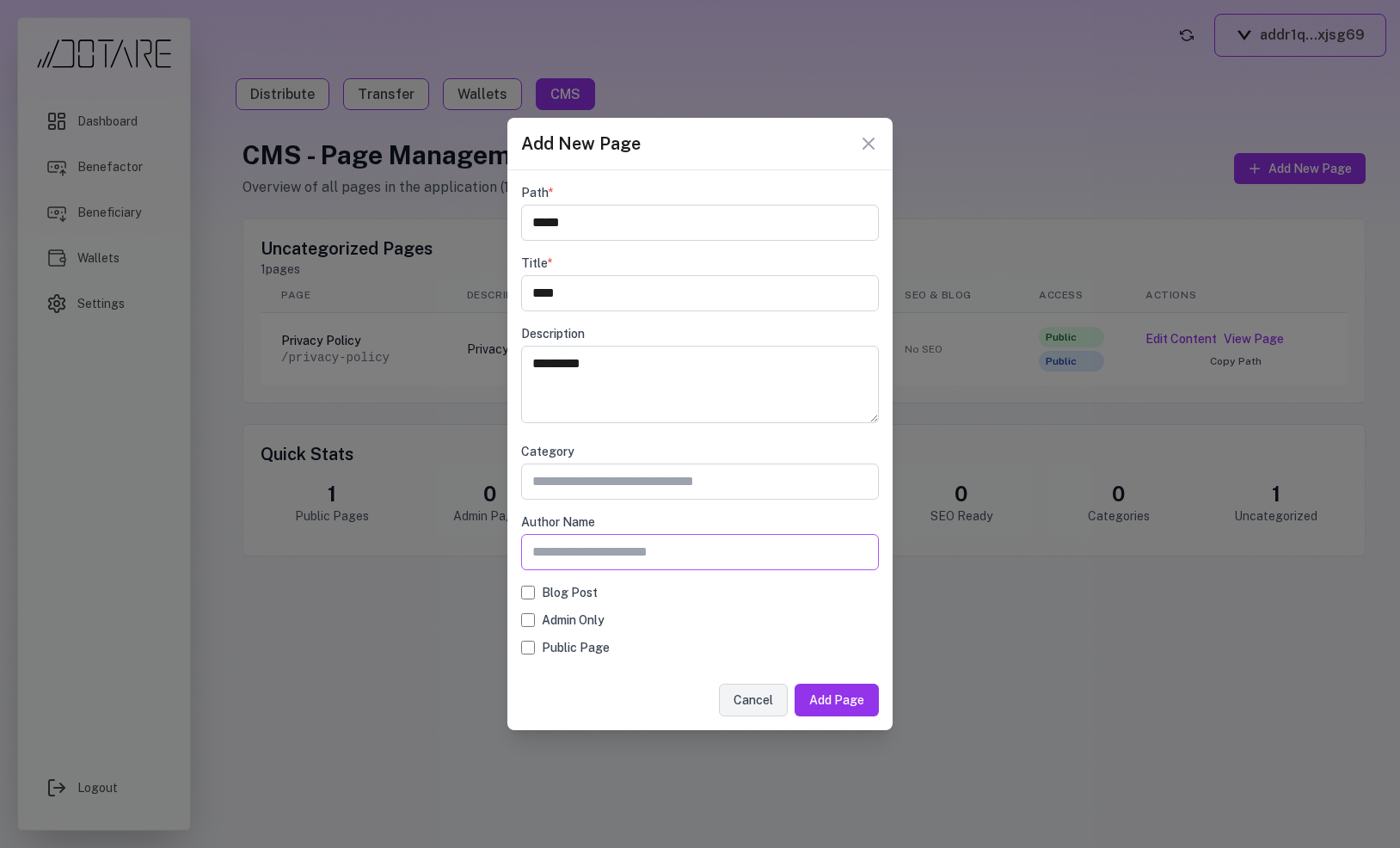
click at [599, 541] on input "text" at bounding box center [700, 552] width 358 height 36
click at [818, 704] on button "Add Page" at bounding box center [836, 700] width 84 height 33
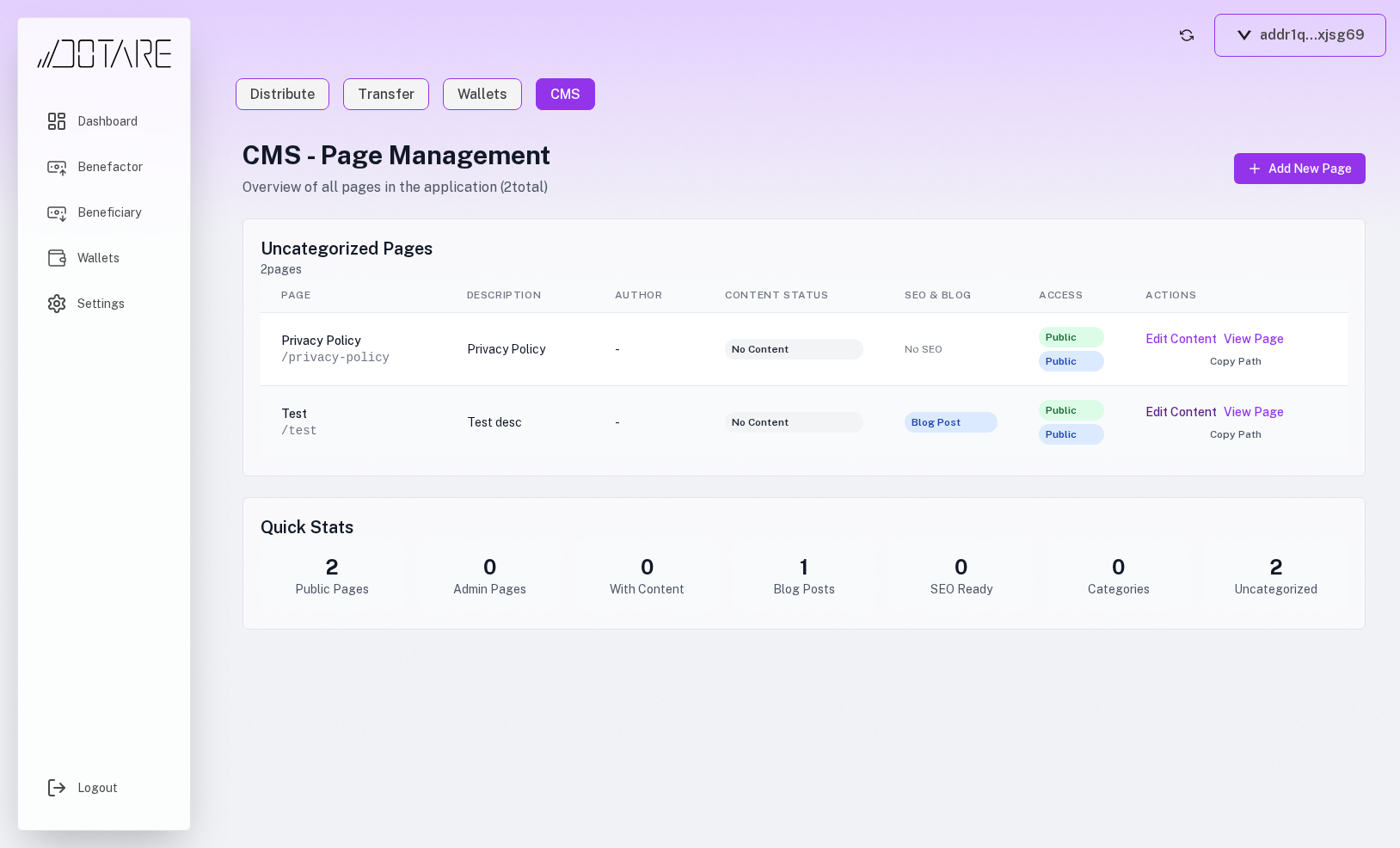
click at [1190, 408] on button "Edit Content" at bounding box center [1181, 412] width 72 height 17
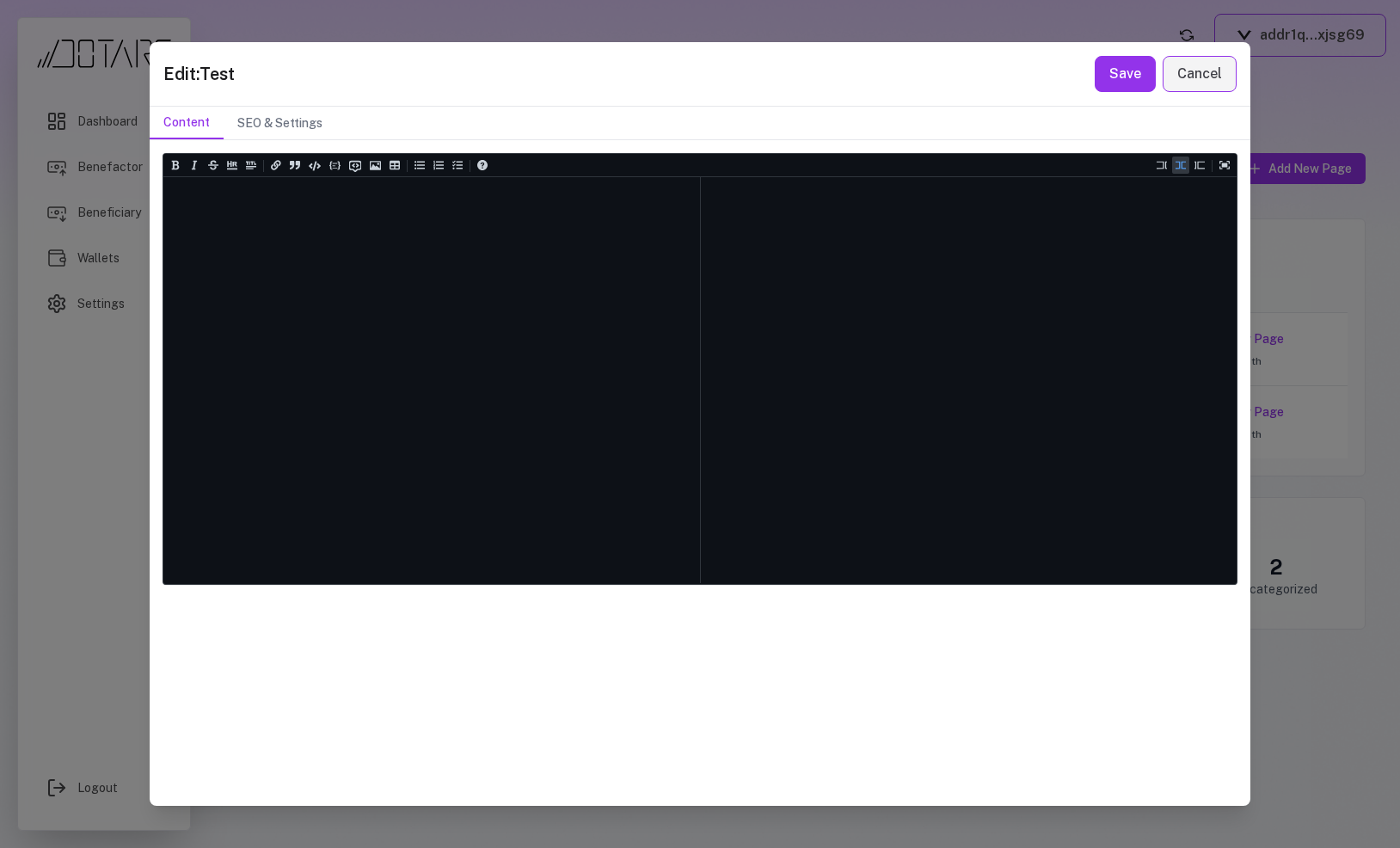
click at [495, 219] on textarea at bounding box center [431, 220] width 536 height 86
type textarea "**********"
click at [1146, 72] on button "Save" at bounding box center [1125, 74] width 61 height 36
click at [1122, 76] on button "Save" at bounding box center [1125, 74] width 61 height 36
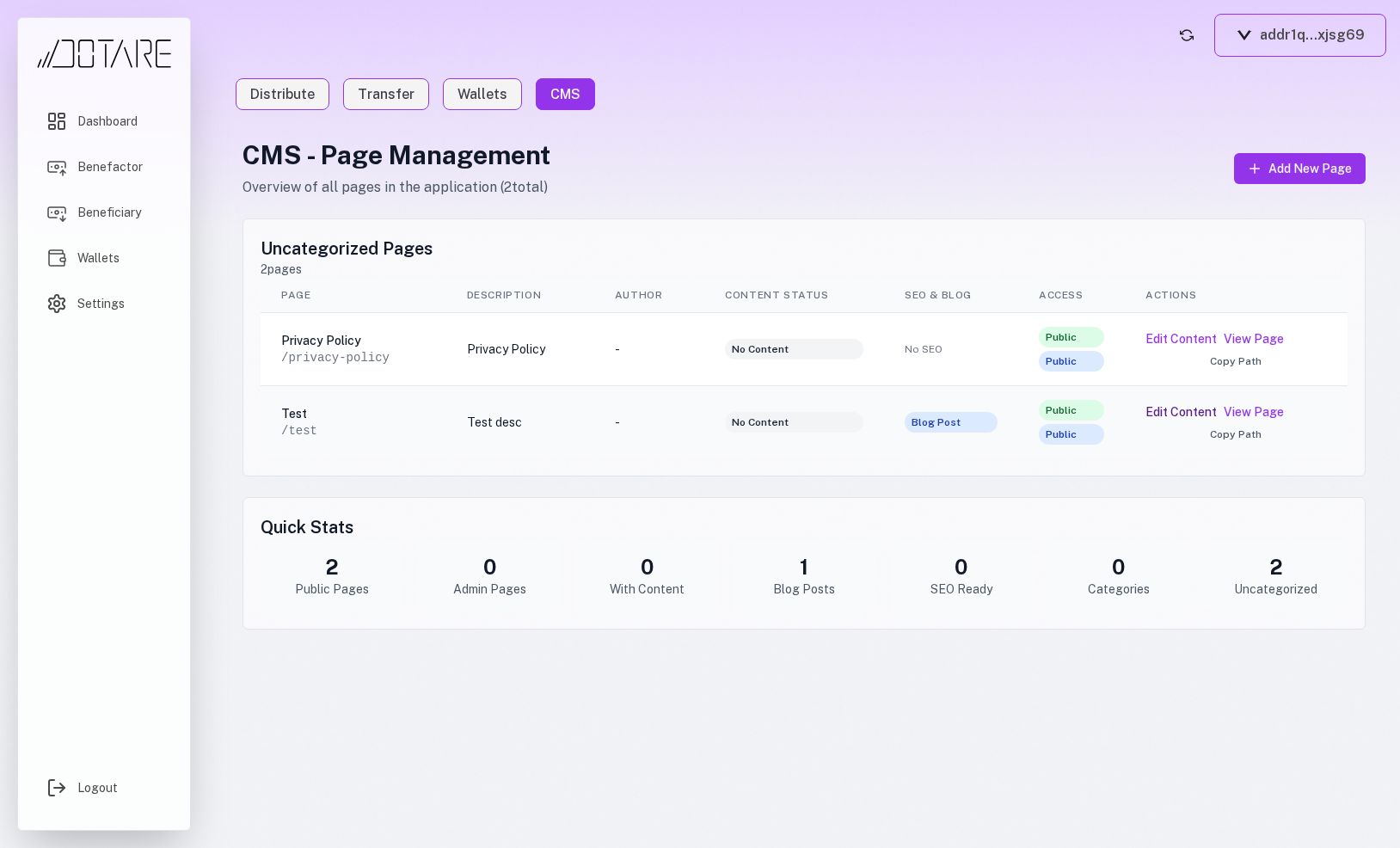
click at [1169, 409] on button "Edit Content" at bounding box center [1181, 412] width 72 height 17
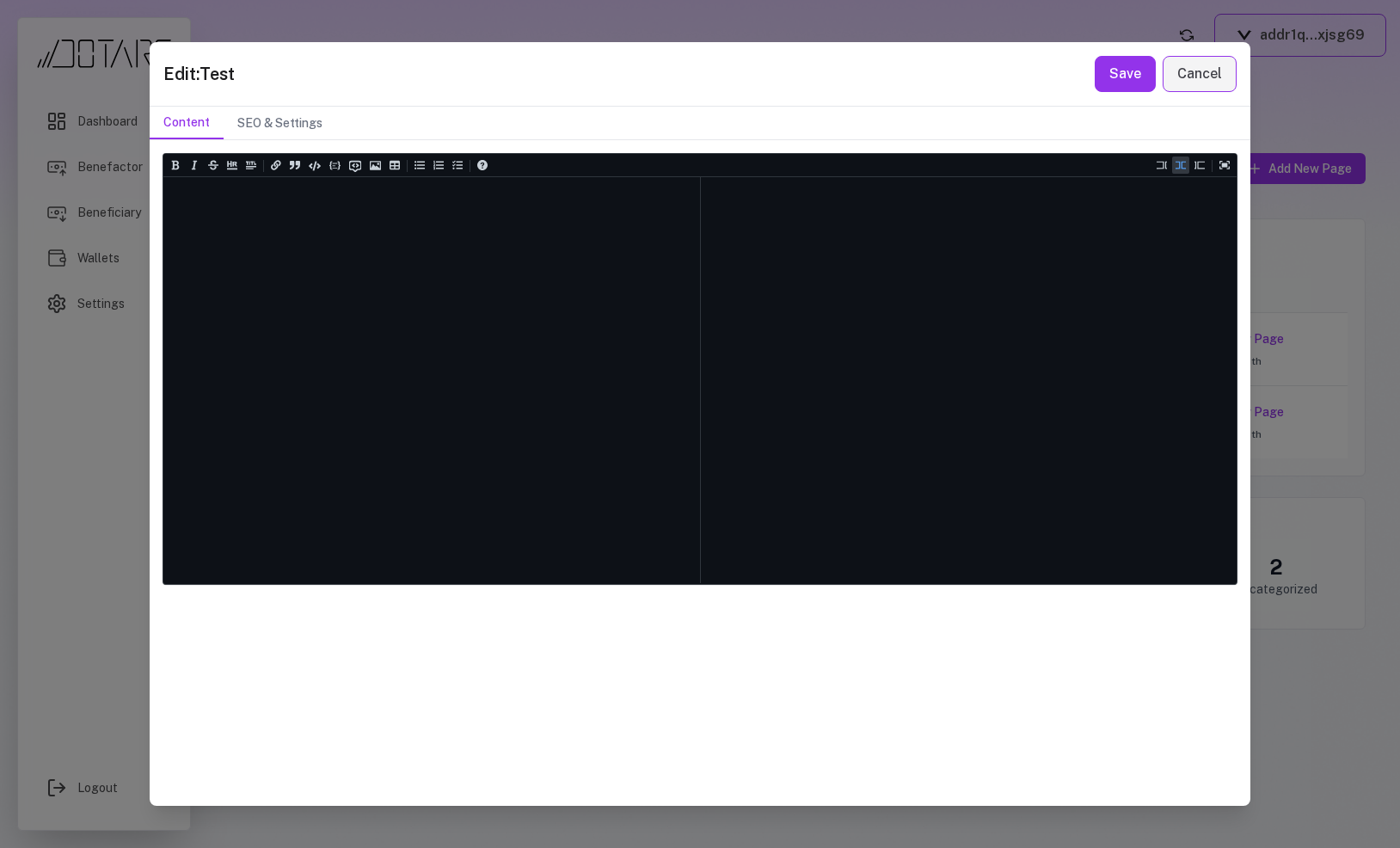
click at [535, 363] on div at bounding box center [431, 381] width 536 height 406
click at [514, 303] on div at bounding box center [431, 381] width 536 height 406
click at [469, 212] on textarea at bounding box center [431, 220] width 536 height 86
type textarea "*******"
click at [1142, 69] on button "Save" at bounding box center [1125, 74] width 61 height 36
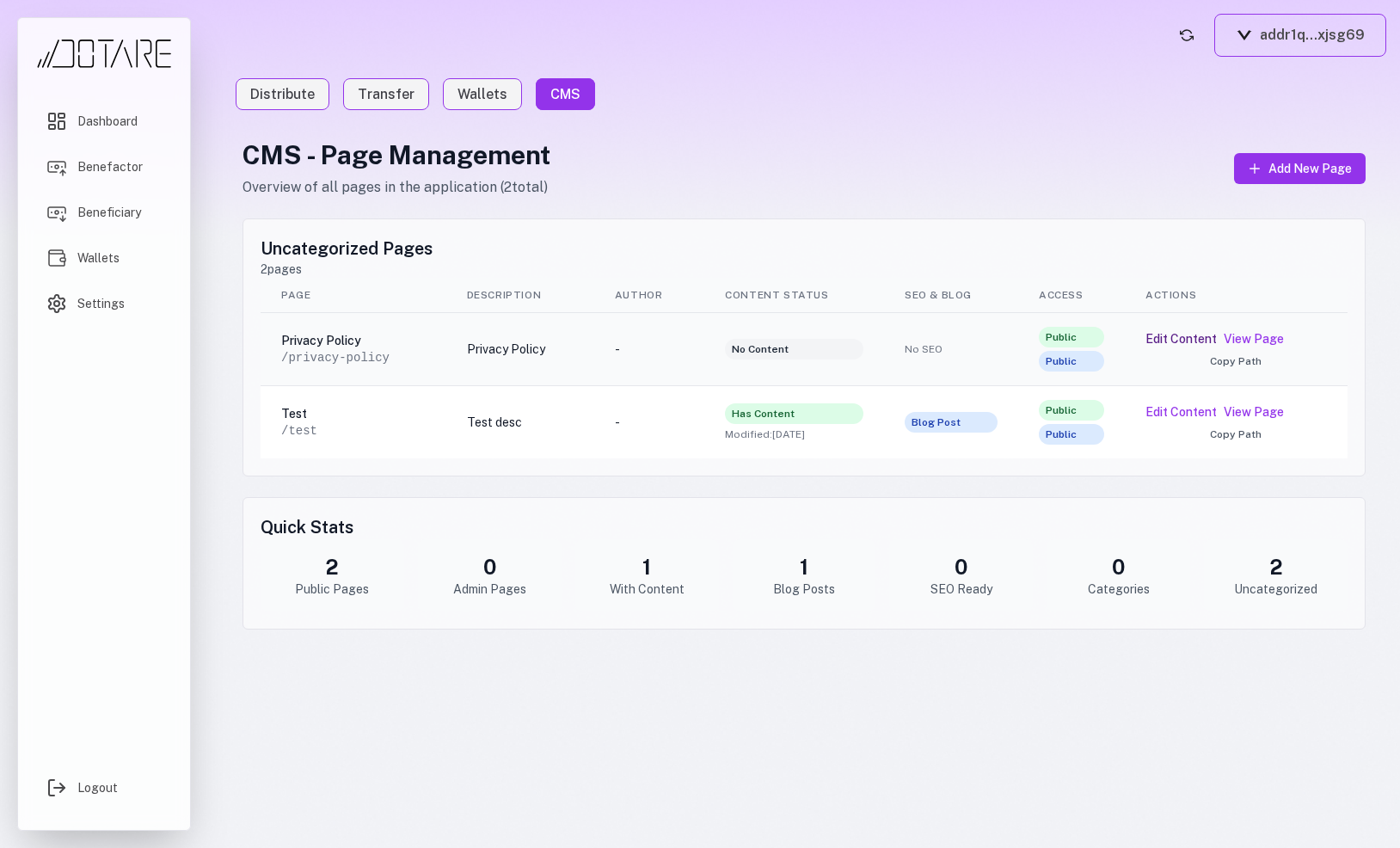
click at [1165, 343] on button "Edit Content" at bounding box center [1181, 339] width 72 height 17
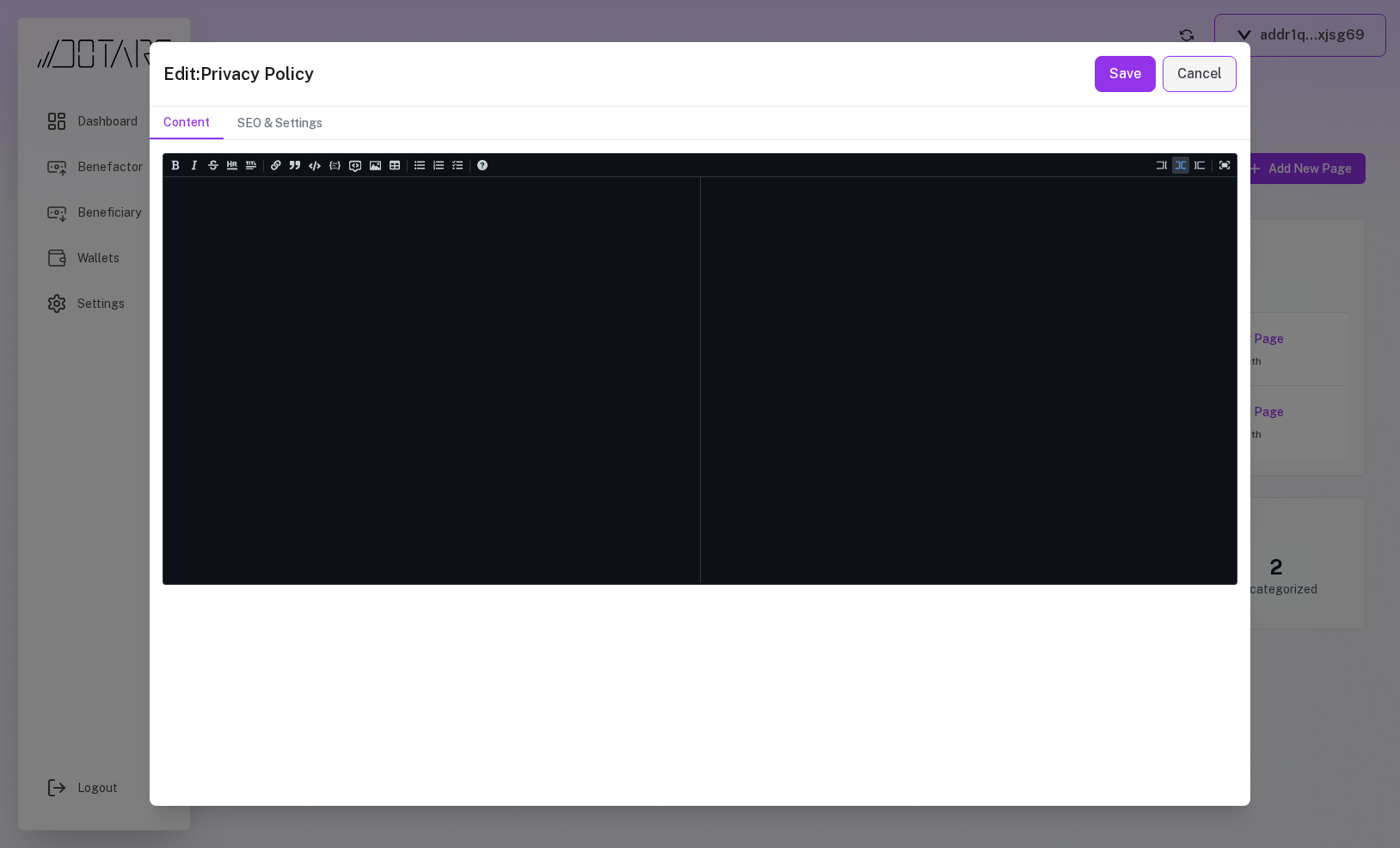
click at [566, 282] on div at bounding box center [431, 381] width 536 height 406
click at [1176, 77] on button "Cancel" at bounding box center [1200, 74] width 74 height 36
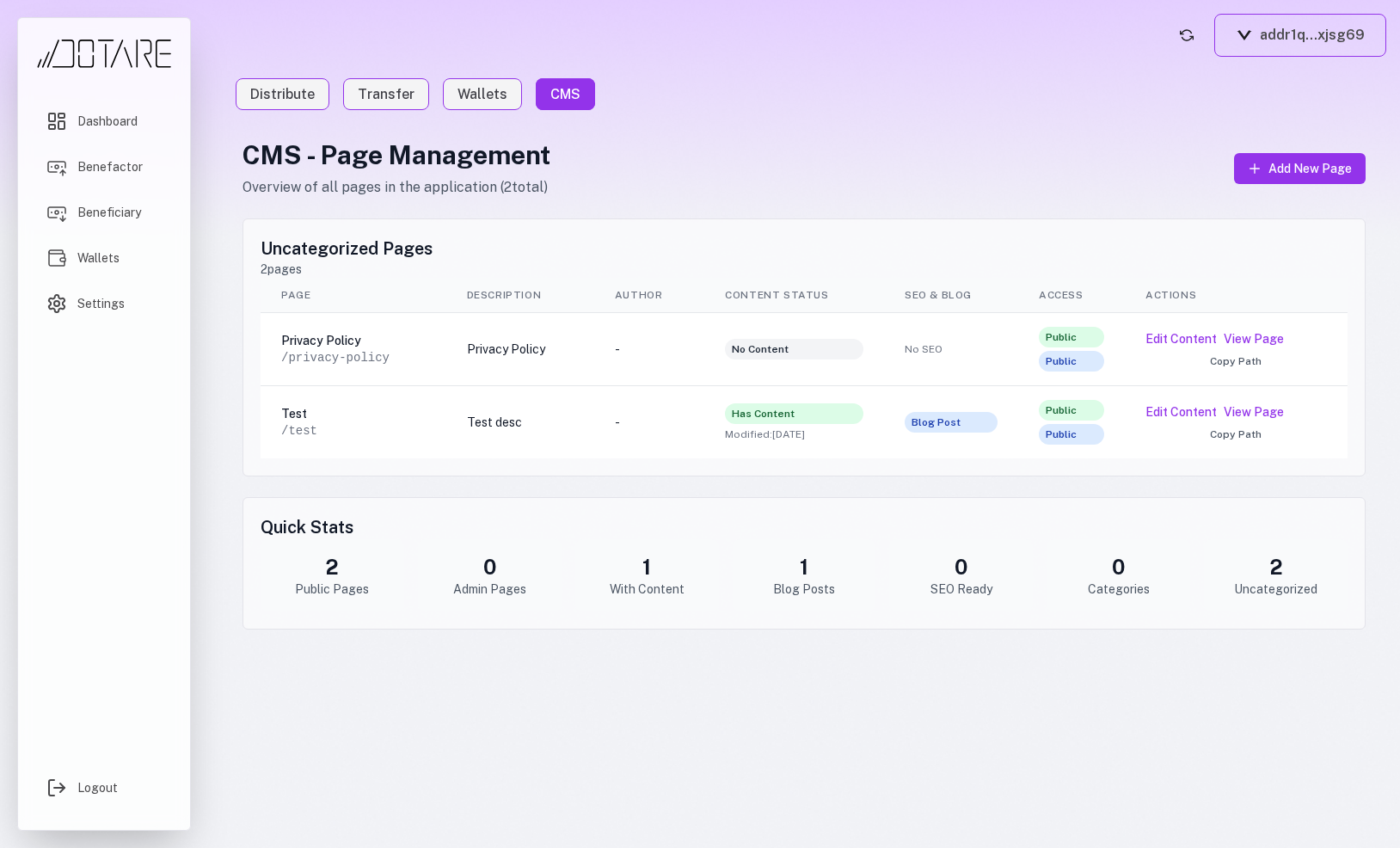
click at [678, 115] on nav "Distribute Transfer Wallets CMS" at bounding box center [804, 94] width 1165 height 48
click at [1169, 416] on button "Edit Content" at bounding box center [1181, 412] width 72 height 17
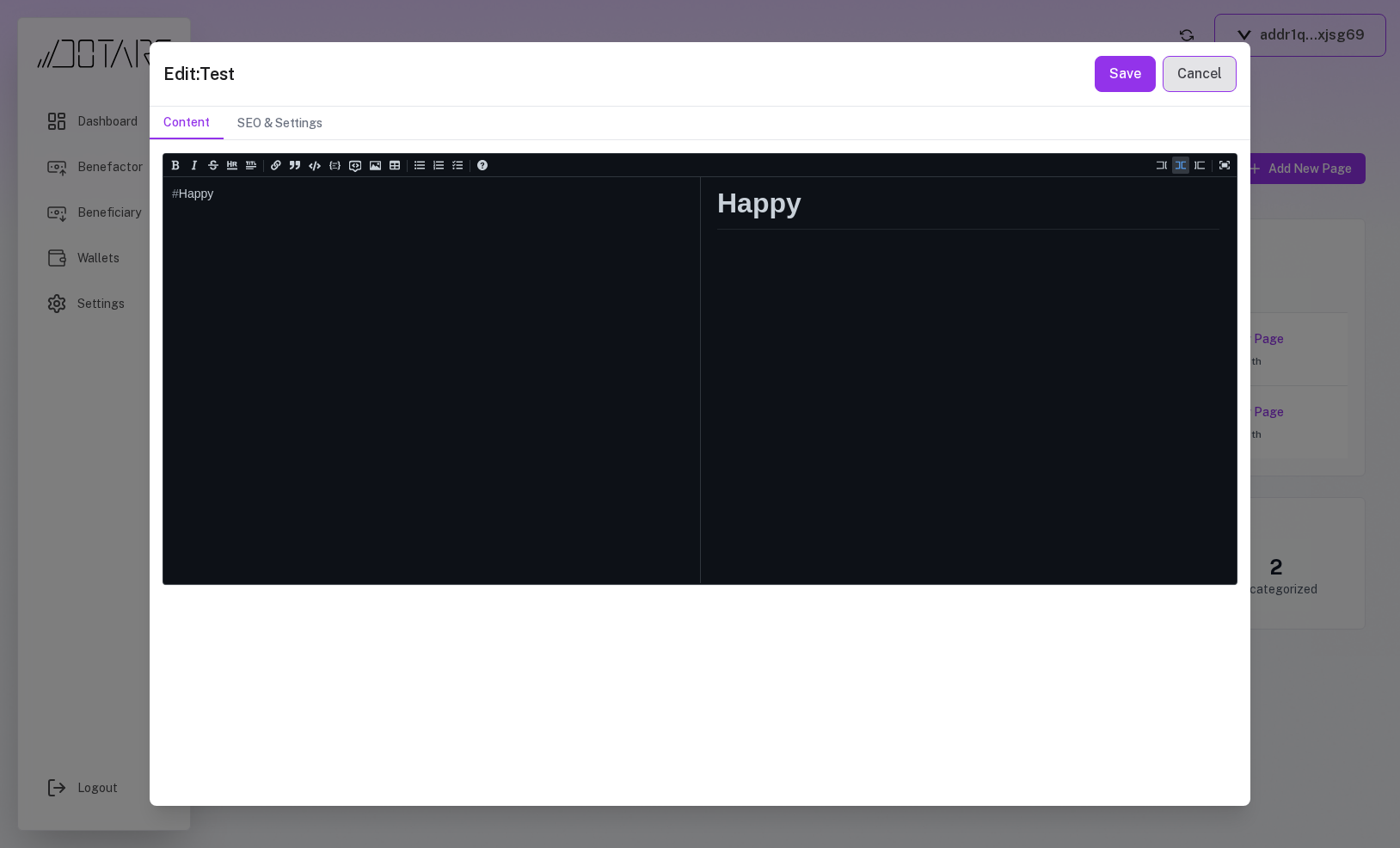
click at [1187, 65] on button "Cancel" at bounding box center [1200, 74] width 74 height 36
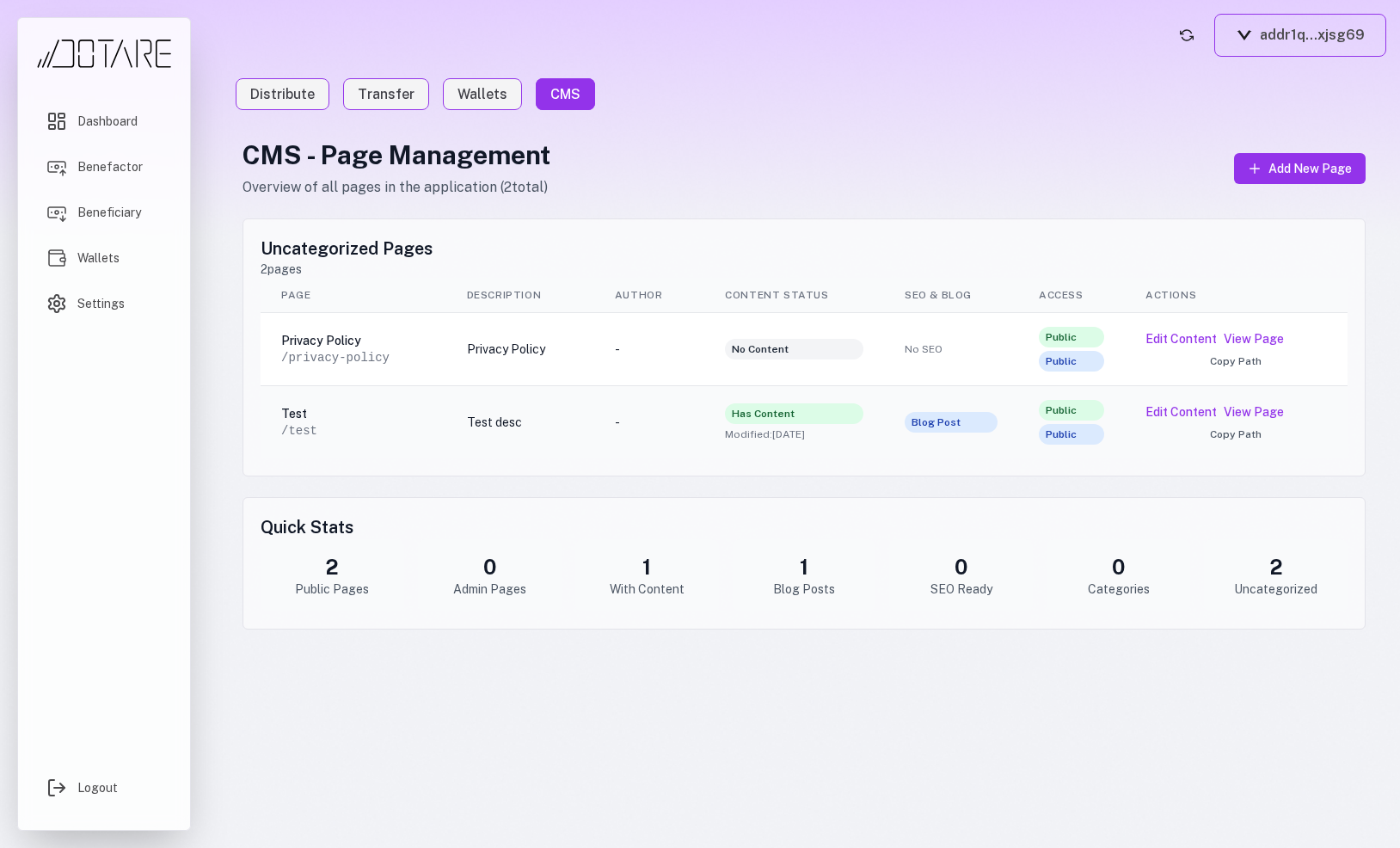
click at [952, 421] on span "Blog Post" at bounding box center [951, 422] width 93 height 21
click at [937, 423] on span "Blog Post" at bounding box center [951, 422] width 93 height 21
click at [1253, 409] on link "View Page" at bounding box center [1254, 412] width 60 height 17
click at [395, 153] on h1 "CMS - Page Management" at bounding box center [396, 155] width 308 height 31
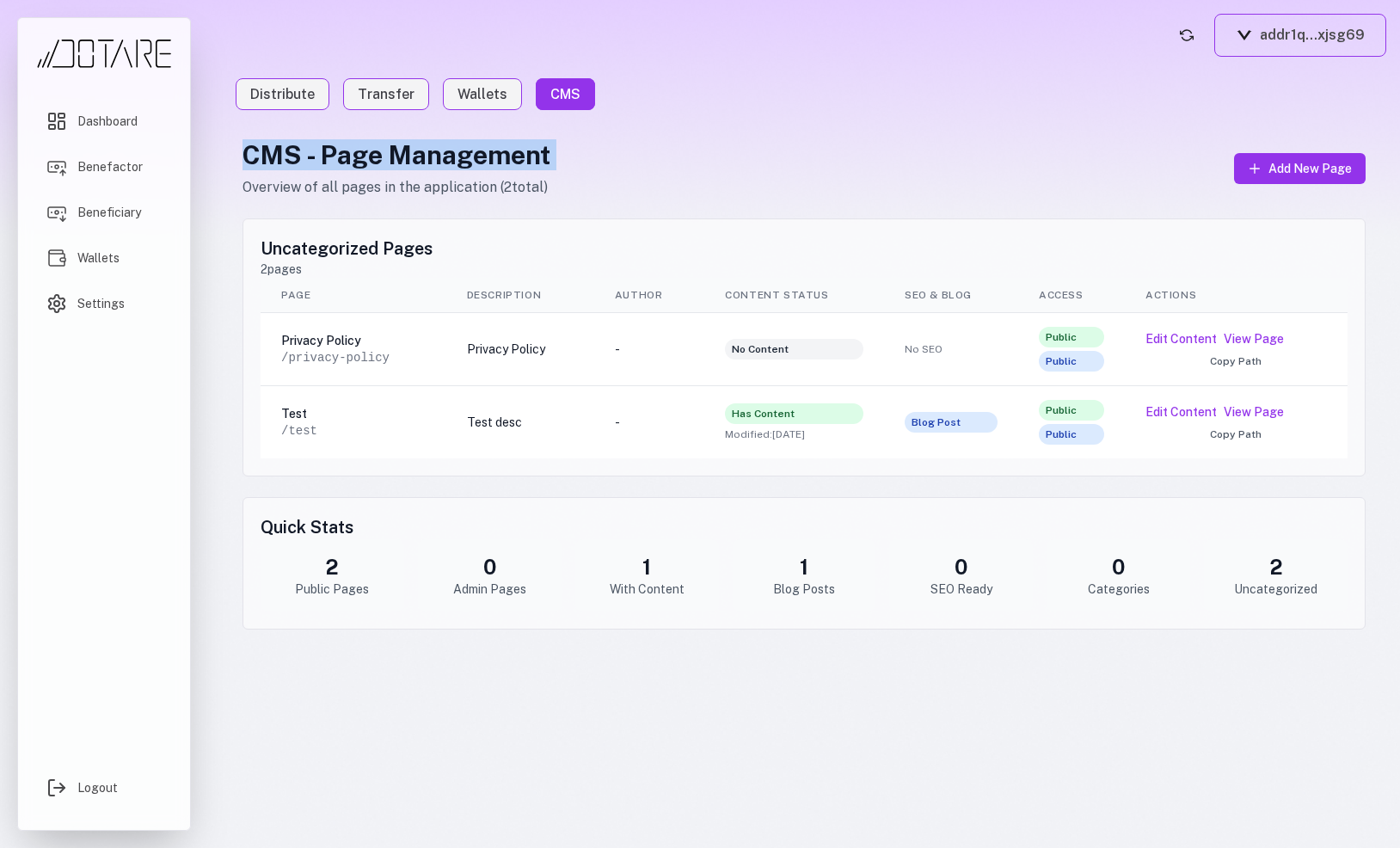
click at [395, 153] on h1 "CMS - Page Management" at bounding box center [396, 155] width 308 height 31
click at [387, 178] on p "Overview of all pages in the application ( 2 total)" at bounding box center [396, 188] width 308 height 21
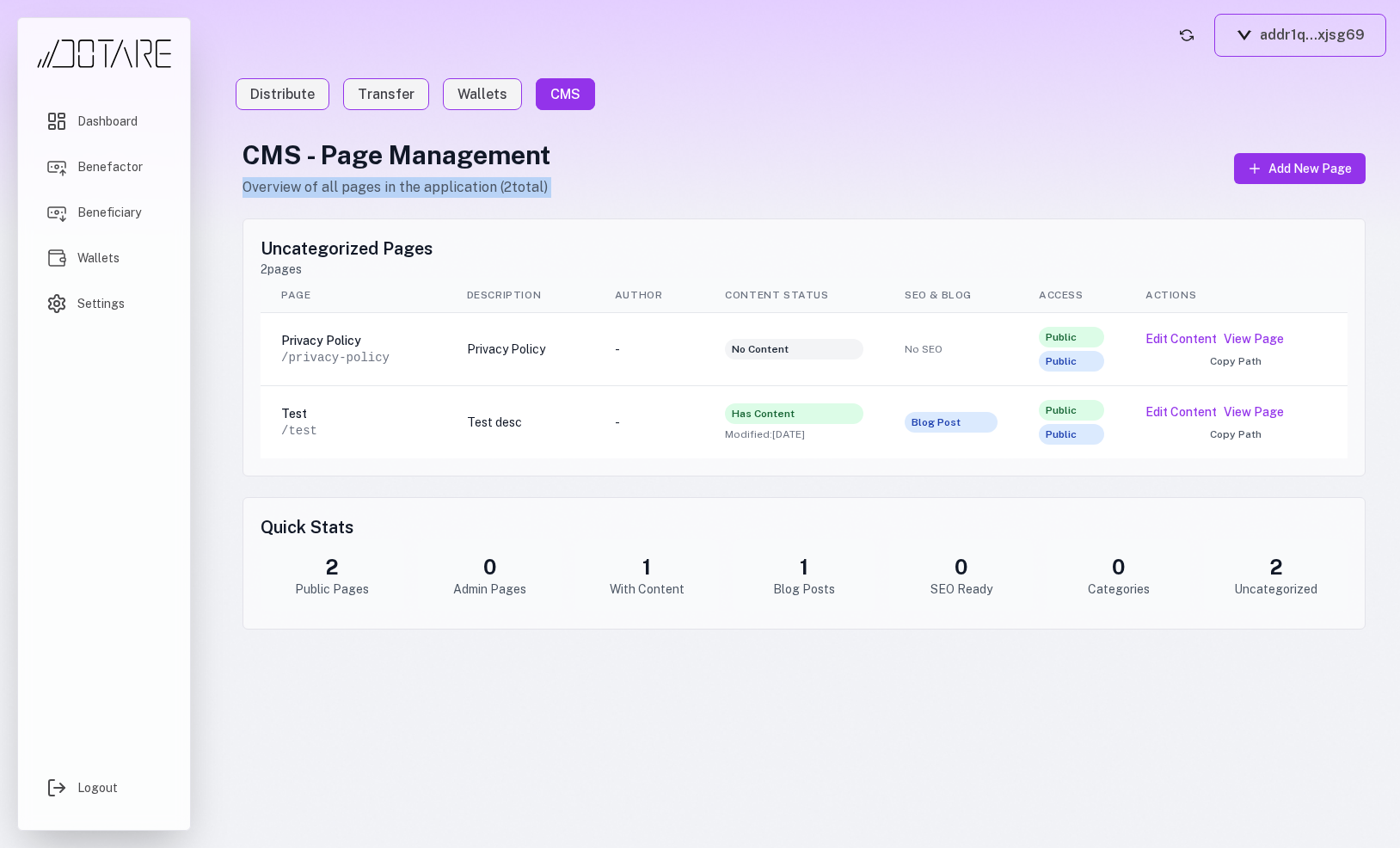
click at [387, 178] on p "Overview of all pages in the application ( 2 total)" at bounding box center [396, 188] width 308 height 21
click at [639, 127] on main "CMS - Page Management Overview of all pages in the application ( 2 total) Add N…" at bounding box center [804, 518] width 1165 height 800
